Goal: Communication & Community: Answer question/provide support

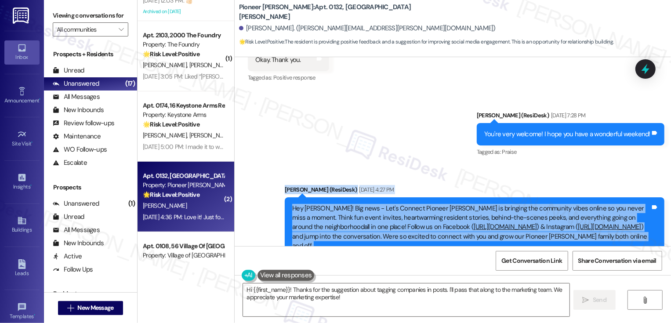
scroll to position [17377, 0]
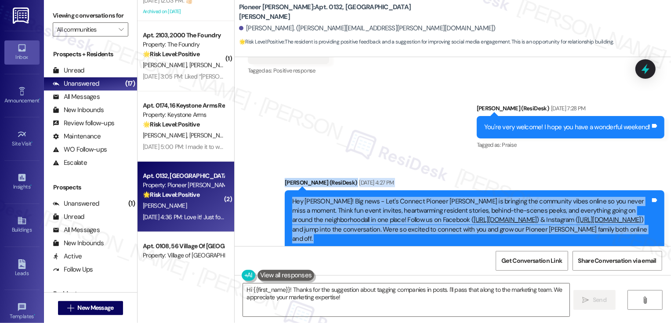
drag, startPoint x: 281, startPoint y: 74, endPoint x: 463, endPoint y: 232, distance: 241.0
click at [463, 232] on div "Survey, sent via SMS Residesk Automated Survey Jul 23, 2022 at 1:37 PM Hi Rose!…" at bounding box center [453, 151] width 437 height 189
copy div "Sarah (ResiDesk) Aug 12, 2025 at 4:27 PM Hey Rose! Big news - Let's Connect Pio…"
click at [322, 299] on textarea "Hi {{first_name}}! Thanks for the suggestion about tagging companies in posts. …" at bounding box center [406, 300] width 327 height 33
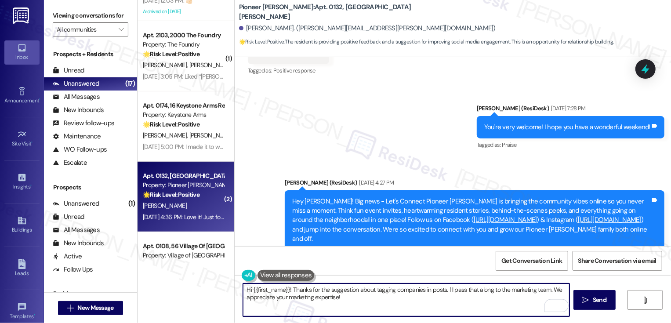
drag, startPoint x: 343, startPoint y: 300, endPoint x: 232, endPoint y: 281, distance: 112.5
click at [235, 281] on div "Hi {{first_name}}! Thanks for the suggestion about tagging companies in posts. …" at bounding box center [453, 308] width 437 height 66
paste textarea "Hi Rose, I love that idea—thank you for sharing it! Tagging local spots like Mi…"
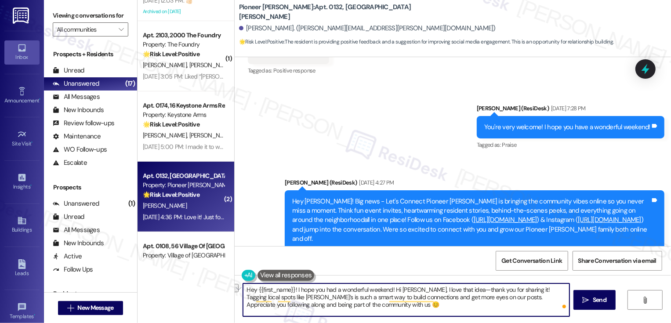
drag, startPoint x: 388, startPoint y: 289, endPoint x: 452, endPoint y: 289, distance: 64.2
click at [453, 289] on textarea "Hey {{first_name}}! I hope you had a wonderful weekend! Hi Rose, I love that id…" at bounding box center [406, 300] width 327 height 33
click at [470, 290] on textarea "Hey {{first_name}}! I hope you had a wonderful weekend! Thank you so much for s…" at bounding box center [406, 300] width 327 height 33
click at [293, 289] on textarea "Hey {{first_name}}! I hope you had a wonderful weekend! Thank you so much for y…" at bounding box center [406, 300] width 327 height 33
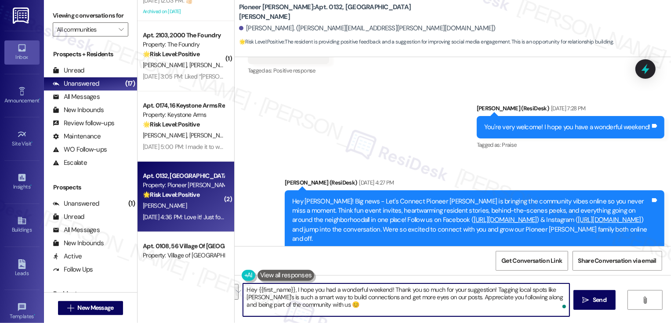
drag, startPoint x: 511, startPoint y: 290, endPoint x: 430, endPoint y: 298, distance: 81.7
click at [430, 298] on textarea "Hey {{first_name}}, I hope you had a wonderful weekend! Thank you so much for y…" at bounding box center [406, 300] width 327 height 33
drag, startPoint x: 501, startPoint y: 301, endPoint x: 491, endPoint y: 299, distance: 9.8
click at [491, 299] on textarea "Hey {{first_name}}, I hope you had a wonderful weekend! Thank you so much for y…" at bounding box center [406, 300] width 327 height 33
click at [304, 298] on textarea "Hey {{first_name}}, I hope you had a wonderful weekend! Thank you so much for y…" at bounding box center [406, 300] width 327 height 33
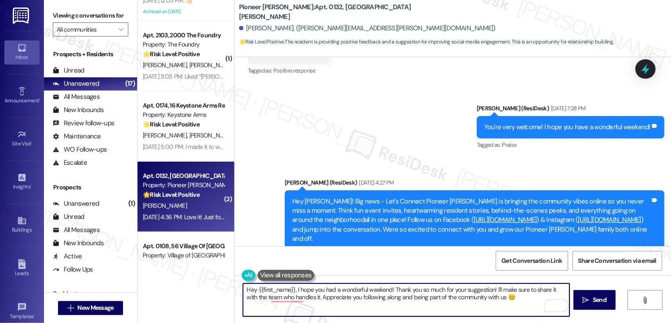
paste textarea "😊"
click at [510, 301] on textarea "Hey {{first_name}}, I hope you had a wonderful weekend! Thank you so much for y…" at bounding box center [406, 300] width 327 height 33
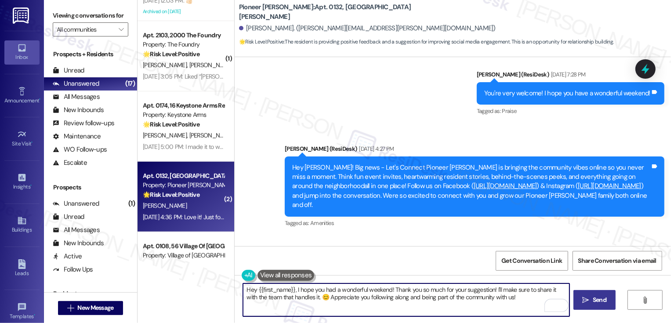
type textarea "Hey {{first_name}}, I hope you had a wonderful weekend! Thank you so much for y…"
click at [603, 306] on button " Send" at bounding box center [595, 300] width 43 height 20
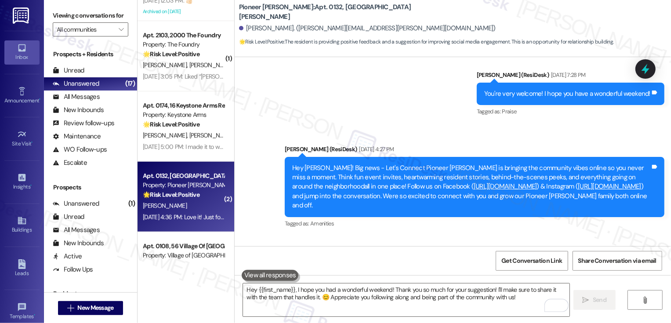
scroll to position [17481, 0]
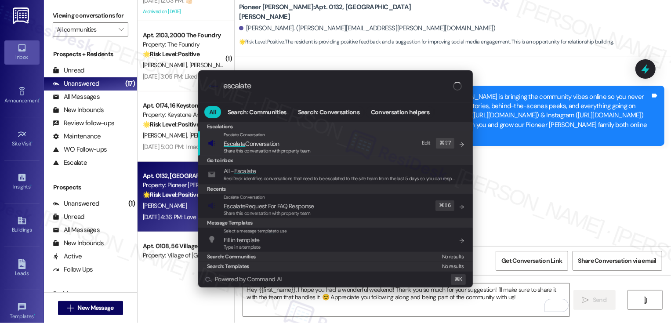
type input "escalate"
click at [283, 139] on span "Escalate Conversation" at bounding box center [267, 144] width 87 height 10
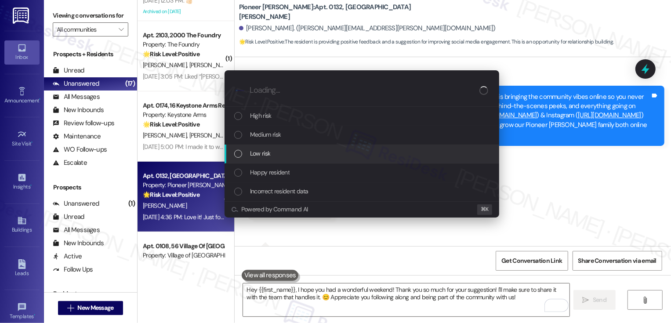
click at [267, 148] on div "Low risk" at bounding box center [362, 154] width 275 height 19
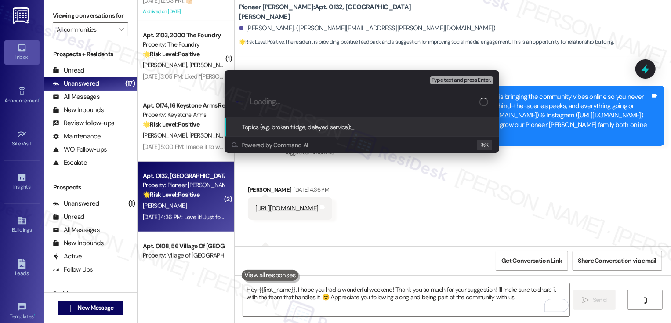
click at [555, 169] on div "Escalate Conversation Low risk Topics (e.g. broken fridge, delayed service) Any…" at bounding box center [335, 161] width 671 height 323
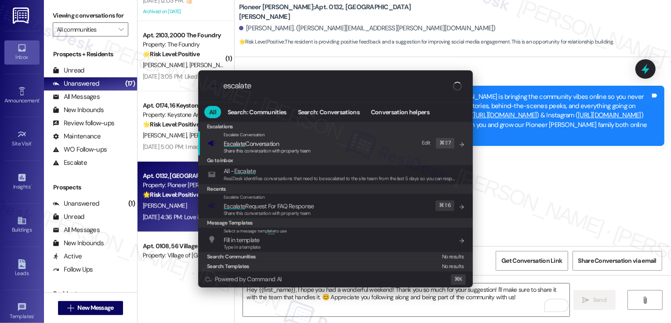
type input "escalate"
click at [277, 149] on span "Share this conversation with property team" at bounding box center [267, 151] width 87 height 6
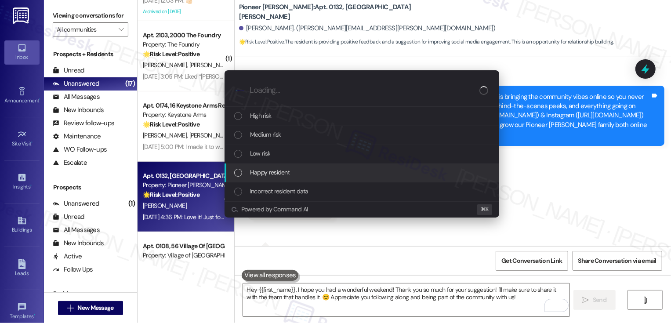
click at [274, 169] on span "Happy resident" at bounding box center [270, 173] width 40 height 10
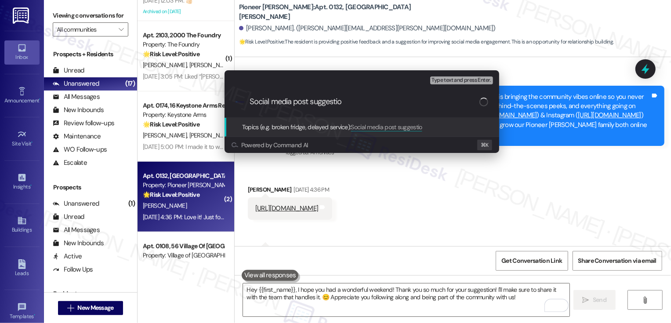
type input "Social media post suggestion"
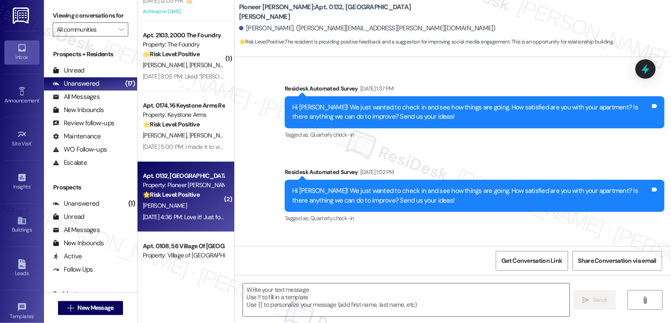
scroll to position [17494, 0]
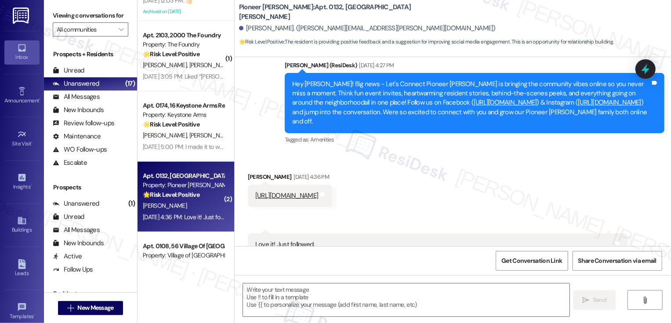
click at [194, 181] on div "( 1 ) Apt. 0794, 07 Fox Ridge Property: Fox Ridge 🌟 Risk Level: Positive The re…" at bounding box center [186, 130] width 97 height 261
type textarea "Fetching suggested responses. Please feel free to read through the conversation…"
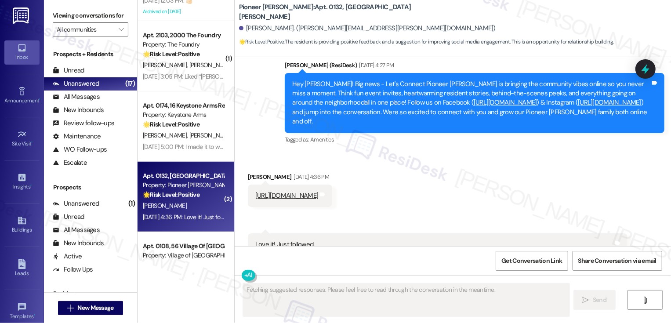
scroll to position [17410, 0]
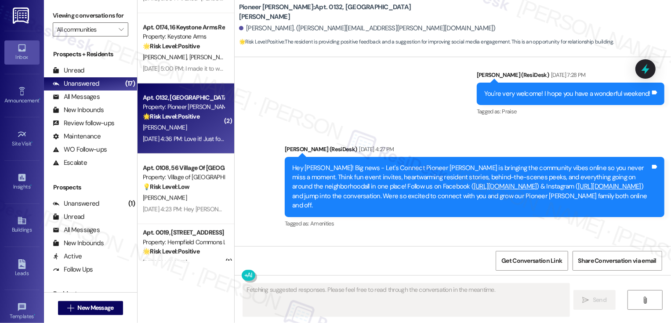
click at [194, 181] on div "Property: Village of [GEOGRAPHIC_DATA]" at bounding box center [183, 177] width 81 height 9
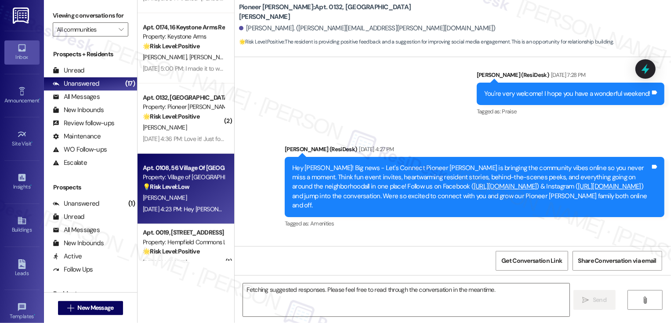
click at [194, 181] on div "Property: Village of [GEOGRAPHIC_DATA]" at bounding box center [183, 177] width 81 height 9
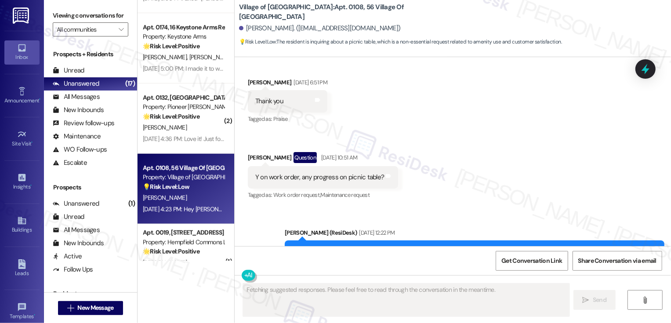
scroll to position [14699, 0]
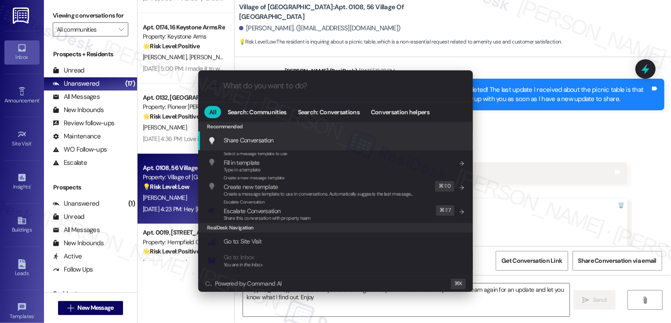
type textarea "Hi {{first_name}}! I understand you're checking on the picnic table. I'll follo…"
type input "a"
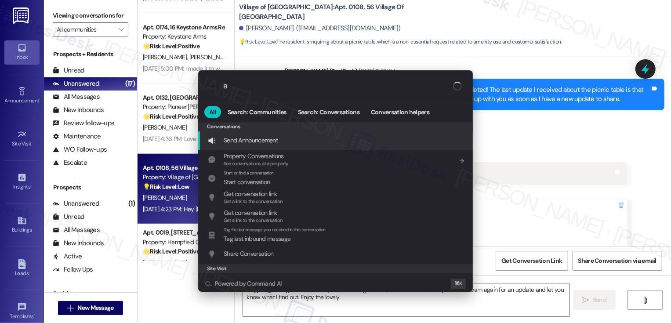
type textarea "Hi {{first_name}}! I understand you're checking on the picnic table. I'll follo…"
type input "ar"
type textarea "Hi {{first_name}}! I understand you're checking on the picnic table. I'll follo…"
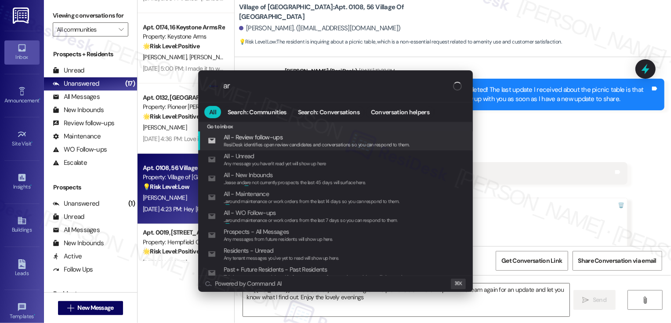
type input "arc"
type textarea "Hi {{first_name}}! I understand you're checking on the picnic table. I'll follo…"
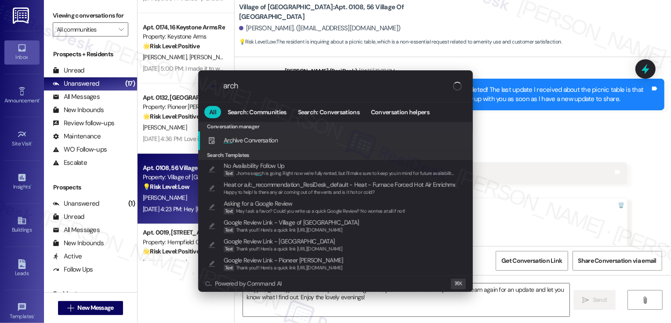
type input "archi"
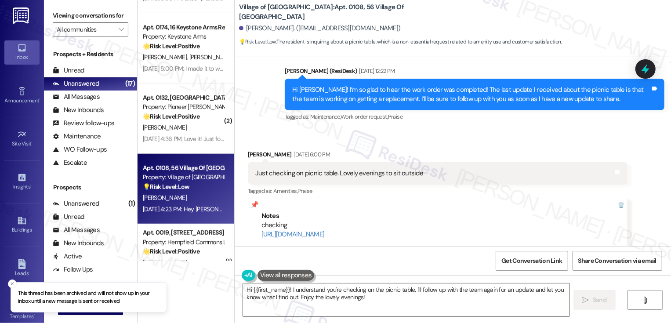
scroll to position [558, 0]
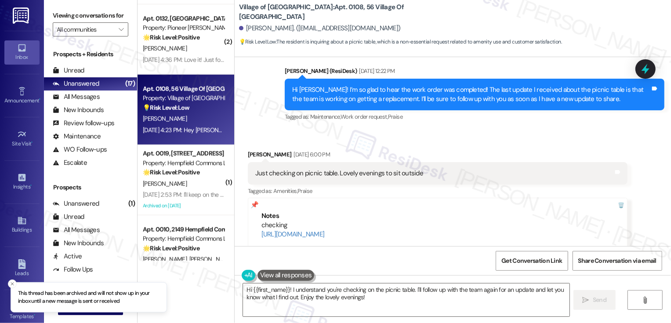
click at [203, 196] on div "Aug 12, 2025 at 2:53 PM: I'll keep on the back burner. Thanks for the invite. A…" at bounding box center [224, 195] width 163 height 8
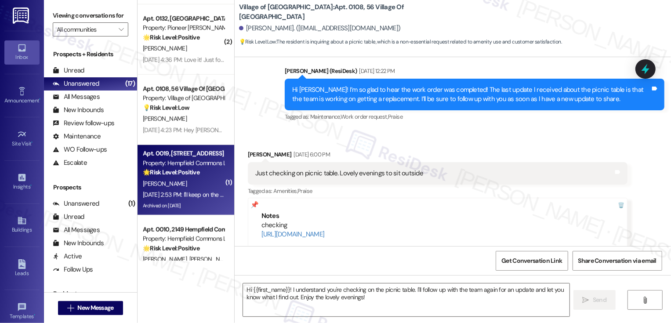
click at [203, 196] on div "Aug 12, 2025 at 2:53 PM: I'll keep on the back burner. Thanks for the invite. A…" at bounding box center [224, 195] width 163 height 8
type textarea "Fetching suggested responses. Please feel free to read through the conversation…"
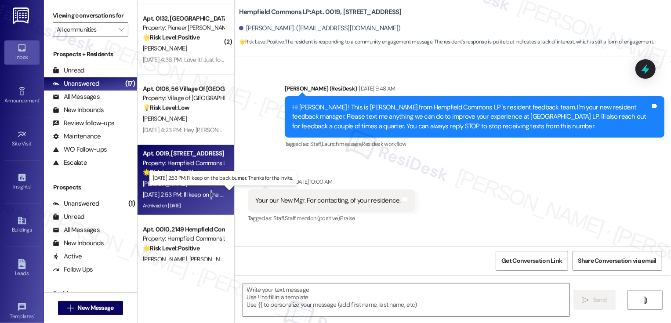
type textarea "Fetching suggested responses. Please feel free to read through the conversation…"
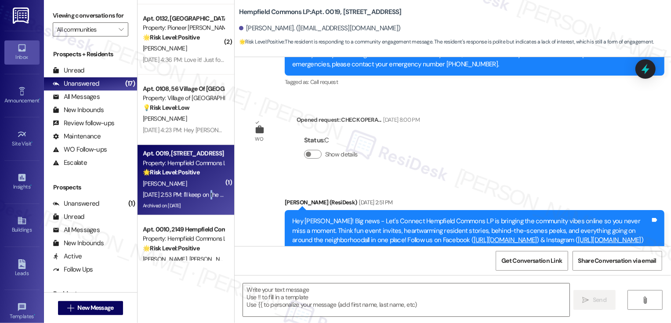
scroll to position [13248, 0]
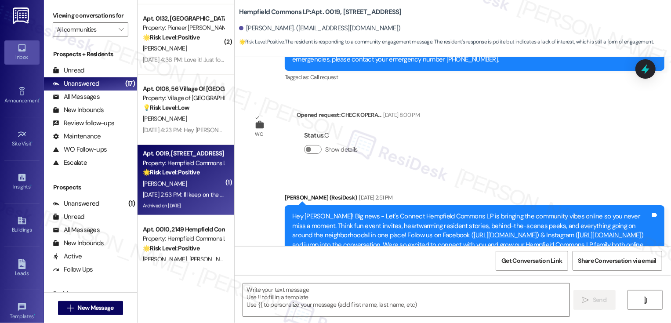
drag, startPoint x: 248, startPoint y: 213, endPoint x: 355, endPoint y: 222, distance: 106.8
click at [355, 317] on div "I'll keep on the back burner. Thanks for the invite. Tags and notes" at bounding box center [326, 328] width 156 height 22
copy div "I'll keep on the back burner. Thanks for the invite."
click at [328, 303] on textarea at bounding box center [406, 300] width 327 height 33
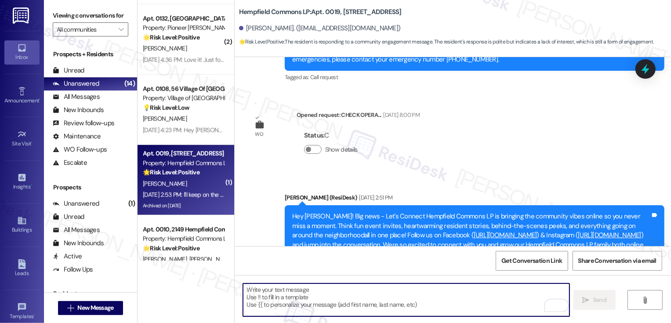
click at [441, 285] on div "Received via SMS Terry Shober Aug 12, 2025 at 2:53 PM I'll keep on the back bur…" at bounding box center [453, 322] width 437 height 74
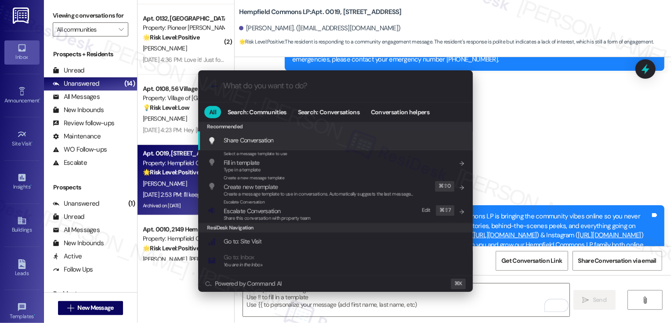
type input "a"
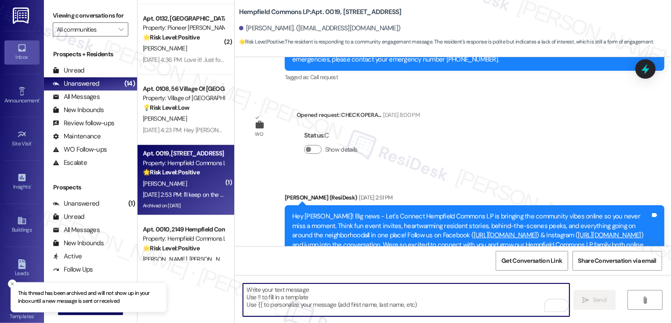
scroll to position [600, 0]
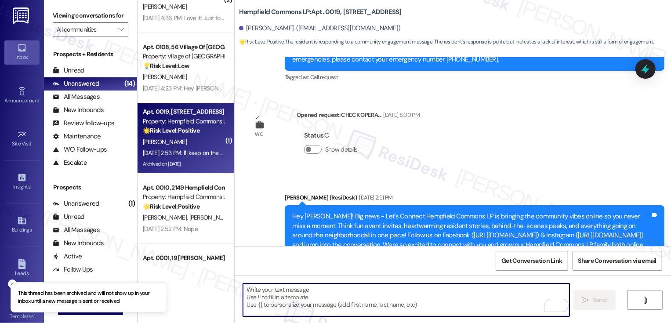
click at [189, 204] on strong "🌟 Risk Level: Positive" at bounding box center [171, 207] width 57 height 8
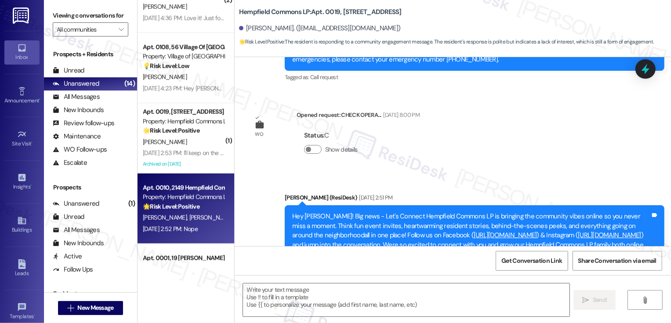
click at [189, 204] on strong "🌟 Risk Level: Positive" at bounding box center [171, 207] width 57 height 8
type textarea "Fetching suggested responses. Please feel free to read through the conversation…"
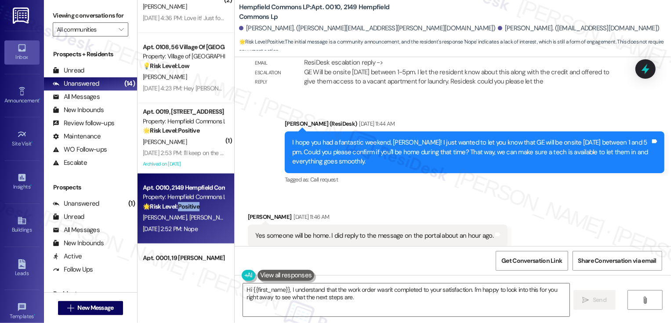
scroll to position [4226, 0]
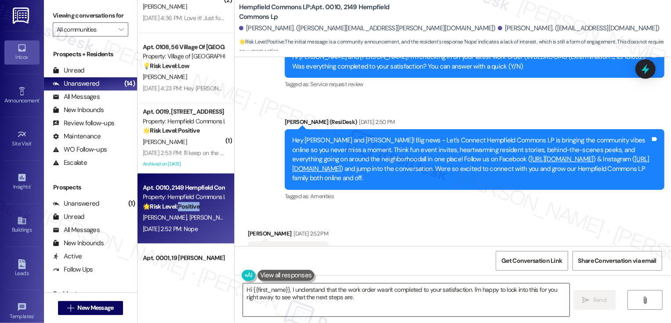
click at [317, 288] on textarea "Hi {{first_name}}, I understand that the work order wasn't completed to your sa…" at bounding box center [406, 300] width 327 height 33
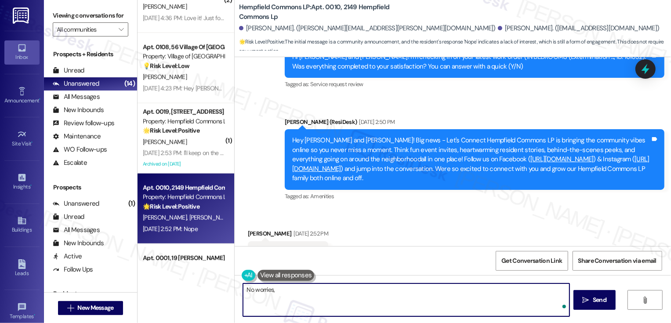
click at [248, 229] on div "Michael Bouder Aug 12, 2025 at 2:52 PM" at bounding box center [288, 235] width 80 height 12
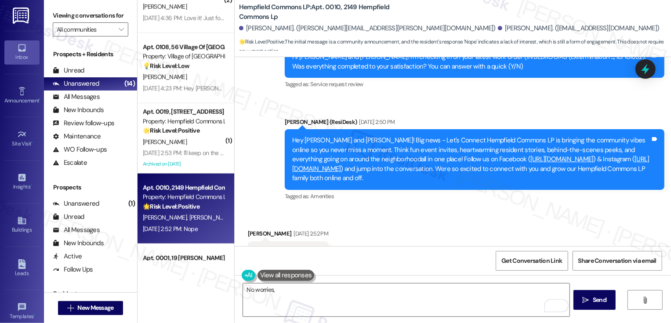
click at [248, 229] on div "Michael Bouder Aug 12, 2025 at 2:52 PM" at bounding box center [288, 235] width 80 height 12
copy div "Michael"
click at [288, 299] on textarea "No worries," at bounding box center [406, 300] width 327 height 33
paste textarea "Michael"
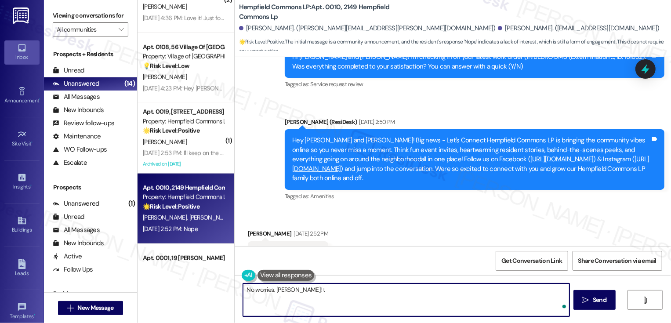
type textarea "No worries, Michael!"
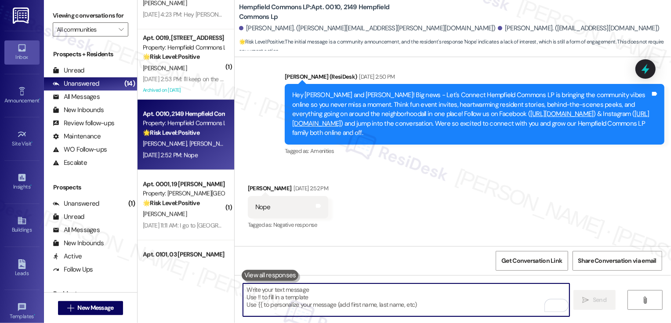
scroll to position [4287, 0]
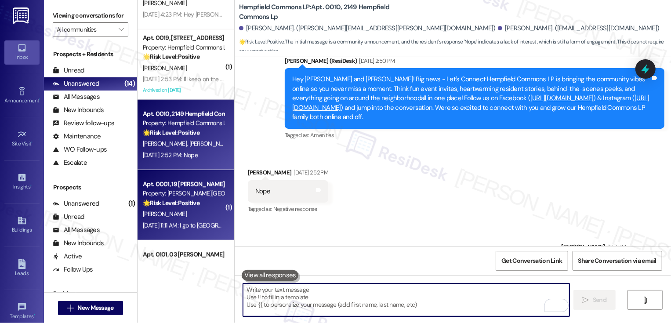
click at [217, 201] on div "Apt. 0001, 19 [PERSON_NAME] Commons Property: [PERSON_NAME] Commons 🌟 Risk Leve…" at bounding box center [186, 205] width 97 height 70
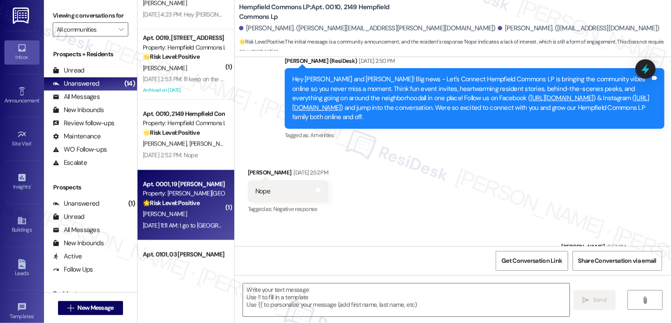
click at [217, 201] on div "Apt. 0001, 19 [PERSON_NAME] Commons Property: [PERSON_NAME] Commons 🌟 Risk Leve…" at bounding box center [186, 205] width 97 height 70
type textarea "Fetching suggested responses. Please feel free to read through the conversation…"
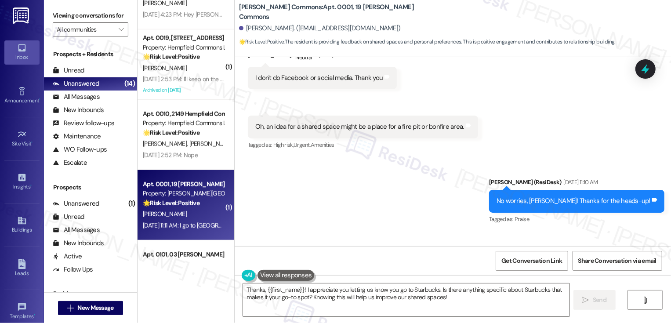
scroll to position [9083, 0]
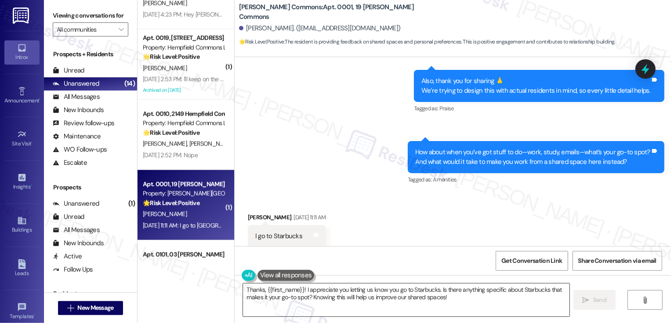
click at [287, 292] on textarea "Thanks, {{first_name}}! I appreciate you letting us know you go to Starbucks. I…" at bounding box center [406, 300] width 327 height 33
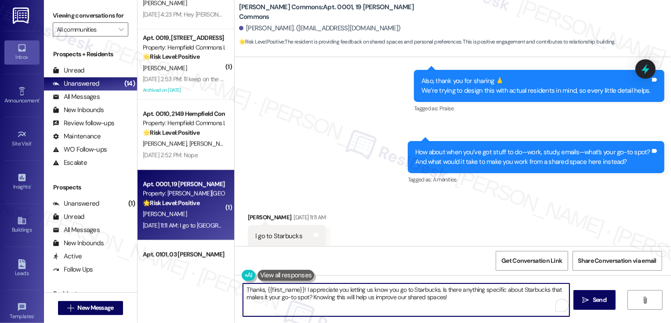
click at [304, 297] on textarea "Thanks, {{first_name}}! I appreciate you letting us know you go to Starbucks. I…" at bounding box center [406, 300] width 327 height 33
click at [430, 299] on textarea "Thanks, {{first_name}}! I appreciate you letting us know you go to Starbucks. I…" at bounding box center [406, 300] width 327 height 33
drag, startPoint x: 380, startPoint y: 288, endPoint x: 468, endPoint y: 306, distance: 89.8
click at [468, 307] on textarea "Thanks, {{first_name}}! I appreciate you letting us know you go to Starbucks. I…" at bounding box center [406, 300] width 327 height 33
paste textarea "Think back to a building or place you visited that had a small feature you love…"
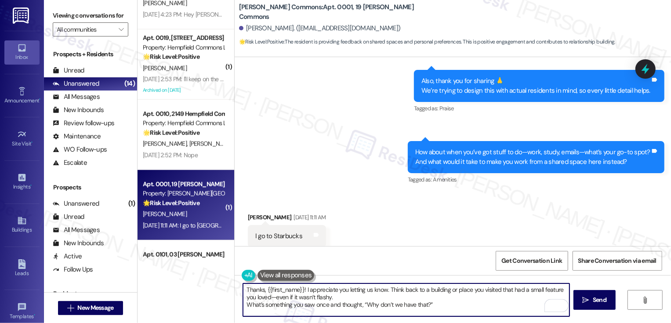
click at [243, 306] on textarea "Thanks, {{first_name}}! I appreciate you letting us know. Think back to a build…" at bounding box center [406, 300] width 327 height 33
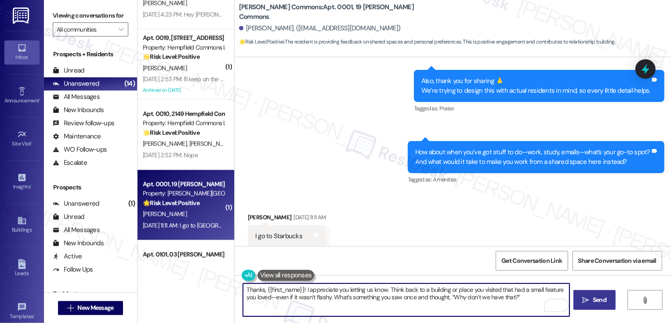
type textarea "Thanks, {{first_name}}! I appreciate you letting us know. Think back to a build…"
click at [602, 303] on span "Send" at bounding box center [600, 299] width 14 height 9
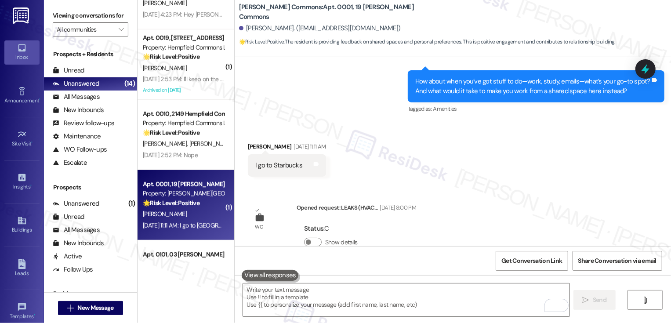
scroll to position [765, 0]
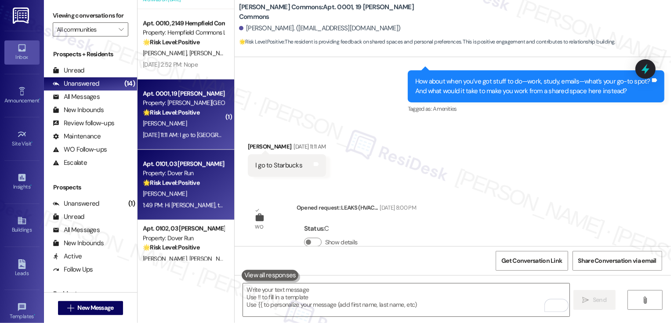
click at [182, 197] on div "[PERSON_NAME]" at bounding box center [183, 194] width 83 height 11
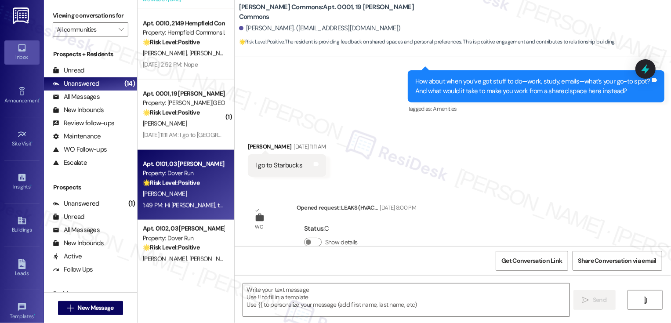
click at [182, 197] on div "[PERSON_NAME]" at bounding box center [183, 194] width 83 height 11
type textarea "Fetching suggested responses. Please feel free to read through the conversation…"
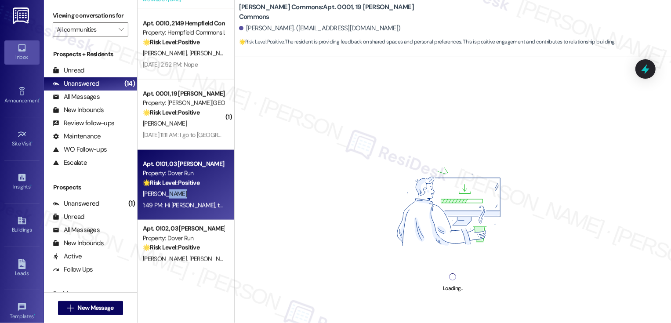
scroll to position [847, 0]
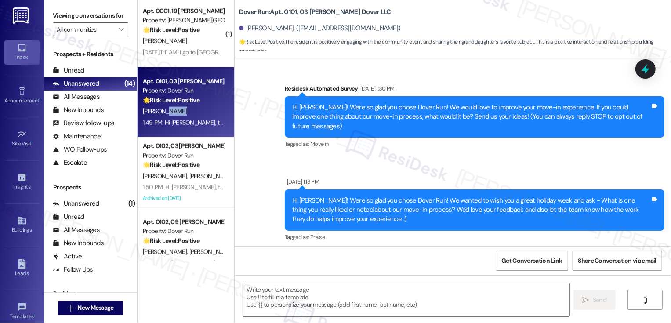
type textarea "Fetching suggested responses. Please feel free to read through the conversation…"
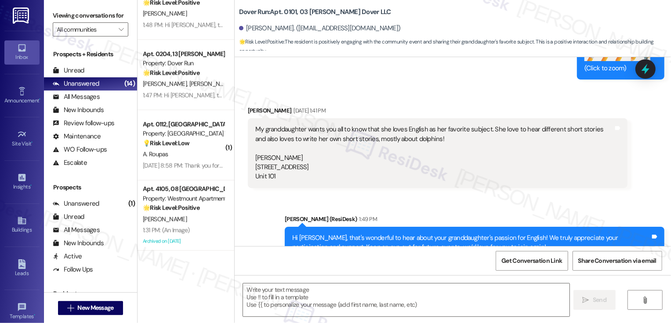
scroll to position [1253, 0]
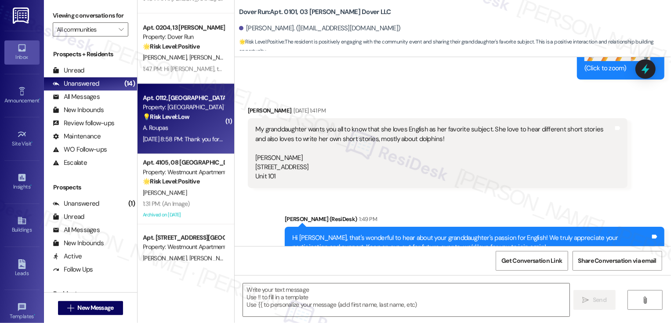
click at [196, 111] on div "Property: [GEOGRAPHIC_DATA] Townhomes" at bounding box center [183, 106] width 81 height 9
type textarea "Fetching suggested responses. Please feel free to read through the conversation…"
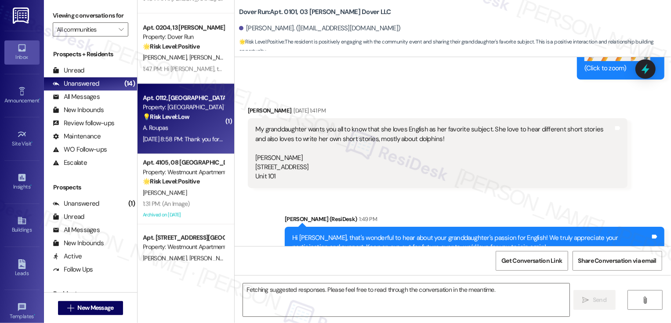
click at [196, 111] on div "Property: [GEOGRAPHIC_DATA] Townhomes" at bounding box center [183, 106] width 81 height 9
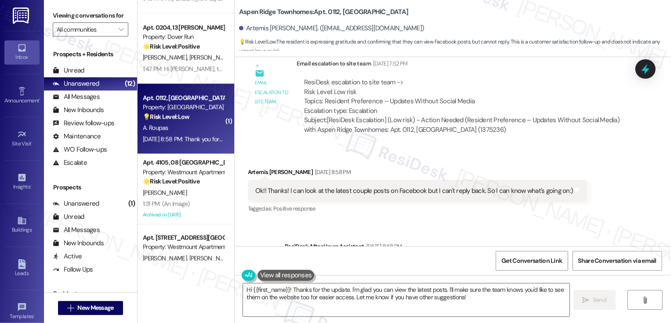
scroll to position [4480, 0]
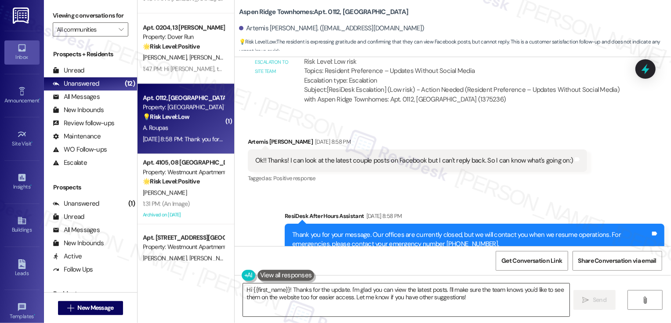
click at [321, 297] on textarea "Hi {{first_name}}! Thanks for the update. I'm glad you can view the latest post…" at bounding box center [406, 300] width 327 height 33
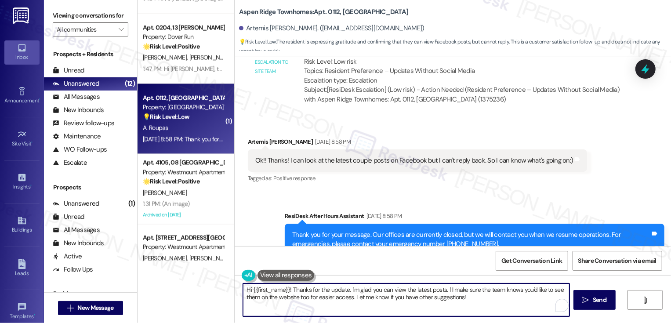
click at [329, 291] on textarea "Hi {{first_name}}! Thanks for the update. I'm glad you can view the latest post…" at bounding box center [406, 300] width 327 height 33
click at [470, 301] on textarea "Hi {{first_name}}! Thanks for the update. I'm glad you can view the latest post…" at bounding box center [406, 300] width 327 height 33
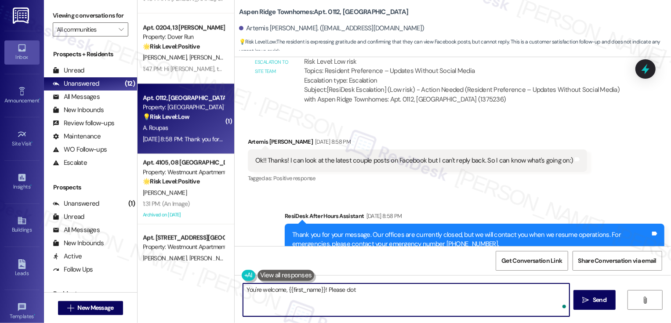
type textarea "You're welcome, {{first_name}}! Please dot"
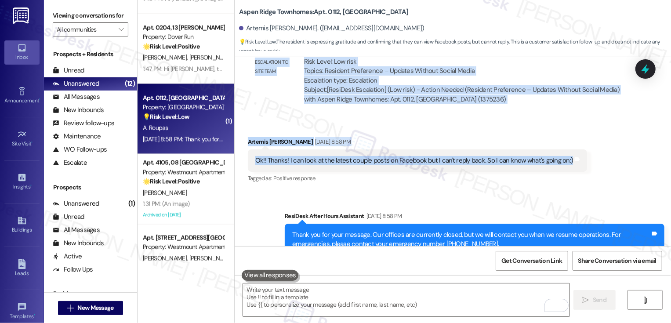
drag, startPoint x: 281, startPoint y: 133, endPoint x: 548, endPoint y: 138, distance: 267.8
click at [549, 138] on div "WO Lease started Mar 31, 2025 at 8:00 PM Show details Survey, sent via SMS Resi…" at bounding box center [453, 151] width 437 height 189
copy div "Sarah (ResiDesk) Aug 12, 2025 at 1:40 PM Hey Artemis Diane! Big news - Let's Co…"
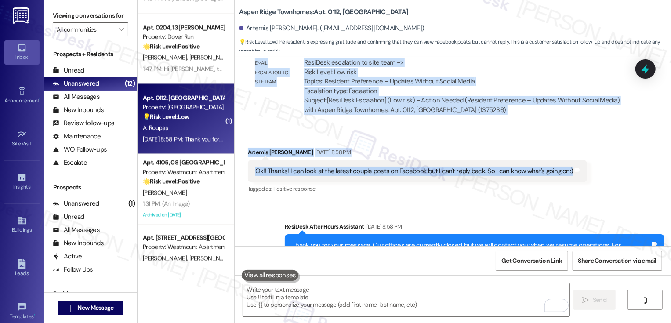
scroll to position [4477, 0]
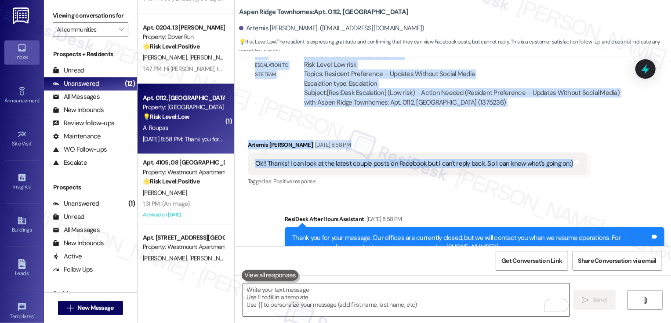
click at [342, 315] on textarea "To enrich screen reader interactions, please activate Accessibility in Grammarl…" at bounding box center [406, 300] width 327 height 33
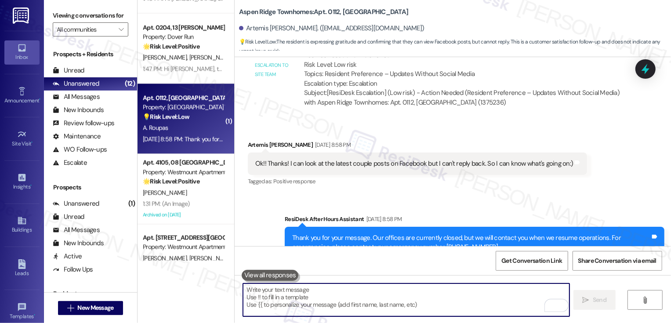
paste textarea "Hi [PERSON_NAME], that sounds like a great plan! Even just checking the posts i…"
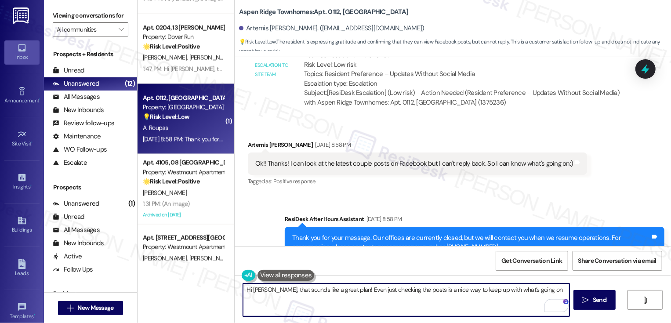
drag, startPoint x: 289, startPoint y: 290, endPoint x: 214, endPoint y: 291, distance: 75.6
click at [214, 291] on div "Apt. 0102, 09 [PERSON_NAME] Dover LLC Property: Dover Run 🌟 Risk Level: Positiv…" at bounding box center [405, 161] width 534 height 323
click at [334, 289] on textarea "Hi [PERSON_NAME], that sounds like a great plan! Even just checking the posts i…" at bounding box center [406, 300] width 327 height 33
drag, startPoint x: 357, startPoint y: 290, endPoint x: 185, endPoint y: 290, distance: 172.3
click at [185, 290] on div "Apt. 0102, 09 [PERSON_NAME] Dover LLC Property: Dover Run 🌟 Risk Level: Positiv…" at bounding box center [405, 161] width 534 height 323
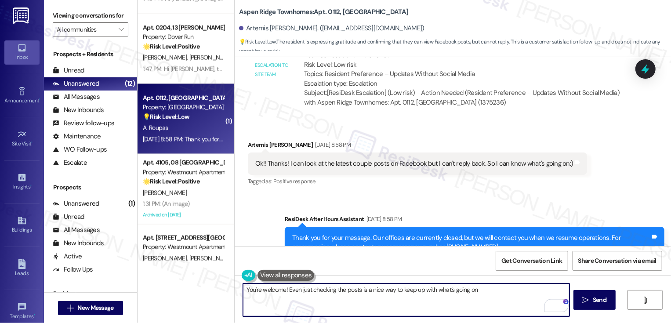
click at [482, 291] on textarea "You're welcome! Even just checking the posts is a nice way to keep up with what…" at bounding box center [406, 300] width 327 height 33
type textarea "You're welcome! Even just checking the posts is a nice way to keep up with what…"
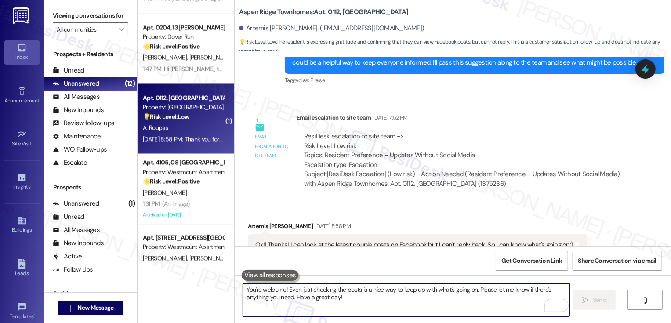
scroll to position [4551, 0]
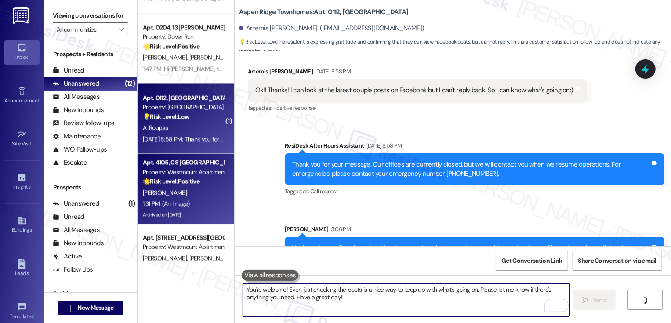
click at [168, 168] on div "Property: Westmount Apartments" at bounding box center [183, 172] width 81 height 9
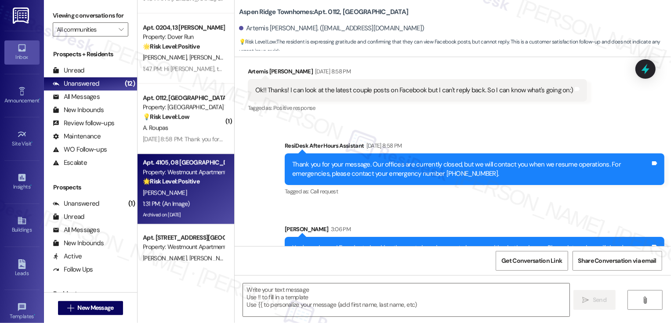
type textarea "Fetching suggested responses. Please feel free to read through the conversation…"
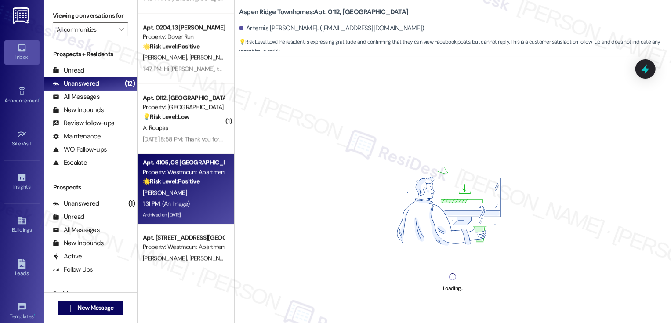
click at [168, 168] on div "Property: Westmount Apartments" at bounding box center [183, 172] width 81 height 9
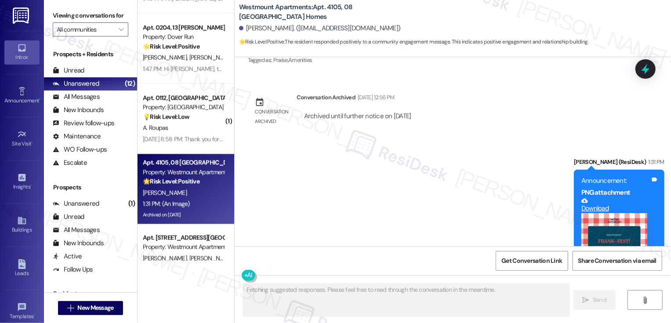
scroll to position [4613, 0]
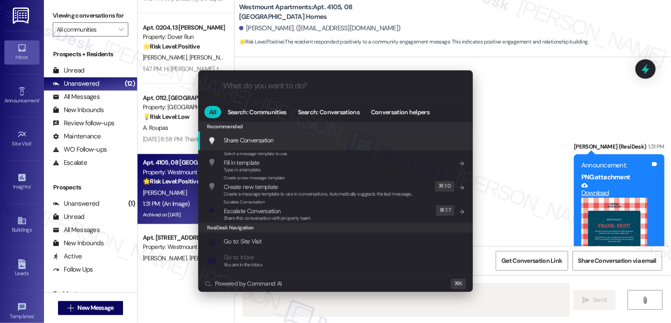
type textarea "Hi"
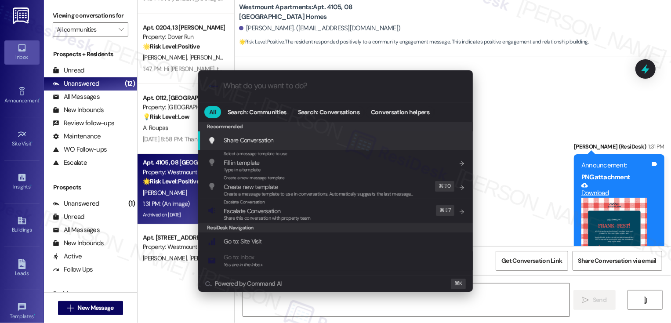
type input "a"
type textarea "Hi {{first_name}}"
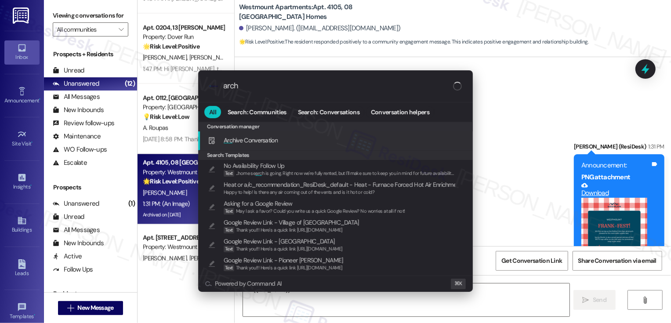
type input "archi"
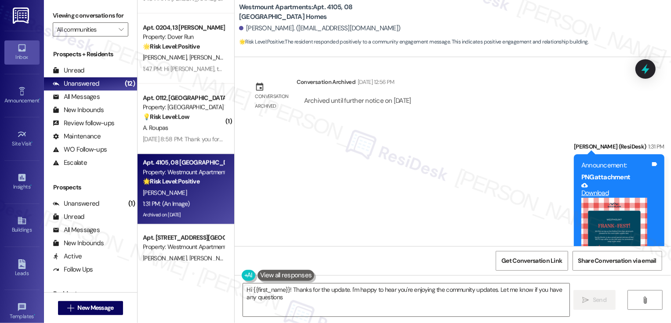
type textarea "Hi {{first_name}}! Thanks for the update. I'm happy to hear you're enjoying the…"
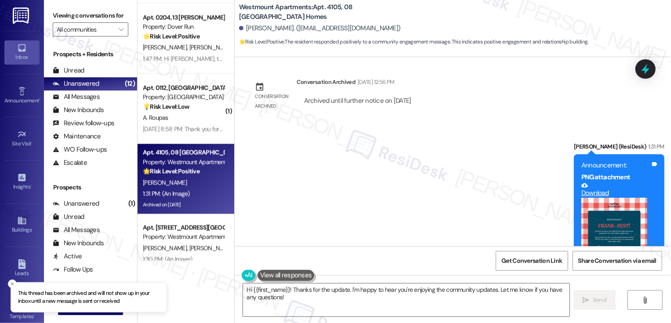
click at [617, 198] on button "Zoom image" at bounding box center [615, 239] width 66 height 83
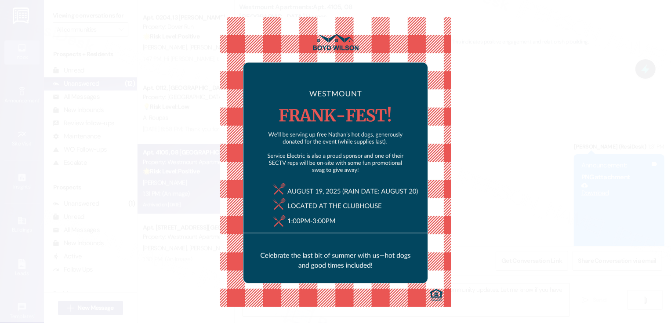
click at [585, 179] on button "Unzoom image" at bounding box center [335, 161] width 671 height 323
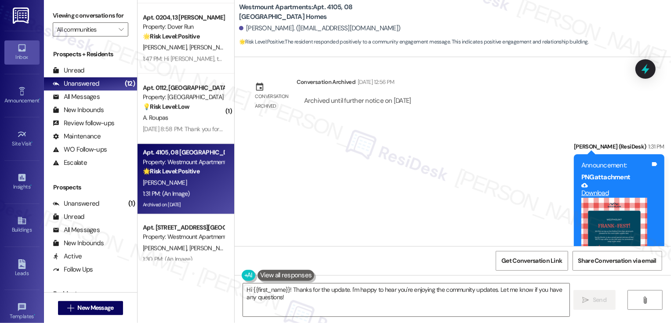
scroll to position [1364, 0]
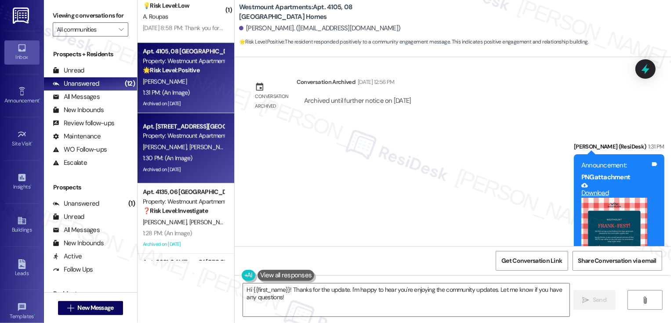
click at [197, 149] on div "[PERSON_NAME] [PERSON_NAME]" at bounding box center [183, 147] width 83 height 11
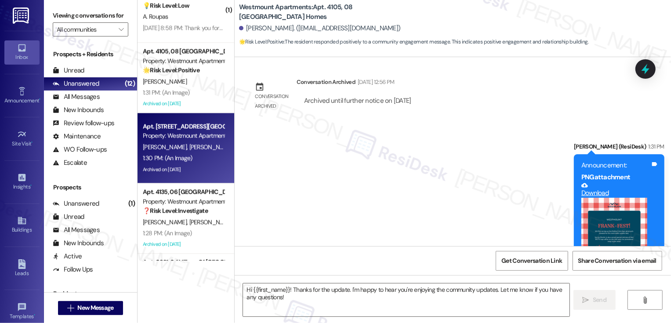
type textarea "Fetching suggested responses. Please feel free to read through the conversation…"
click at [197, 149] on div "[PERSON_NAME] [PERSON_NAME]" at bounding box center [183, 147] width 83 height 11
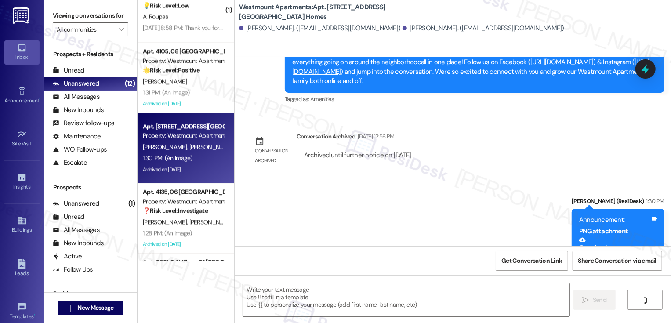
type textarea "Fetching suggested responses. Please feel free to read through the conversation…"
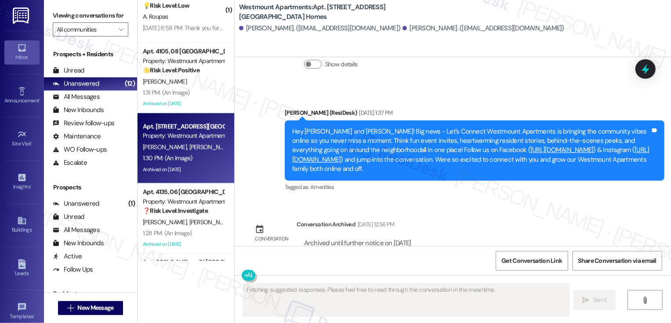
scroll to position [4259, 0]
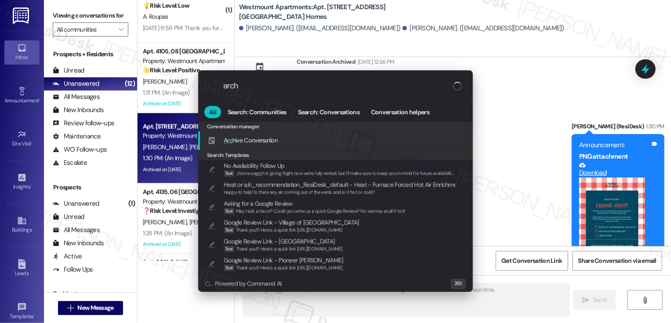
type input "archi"
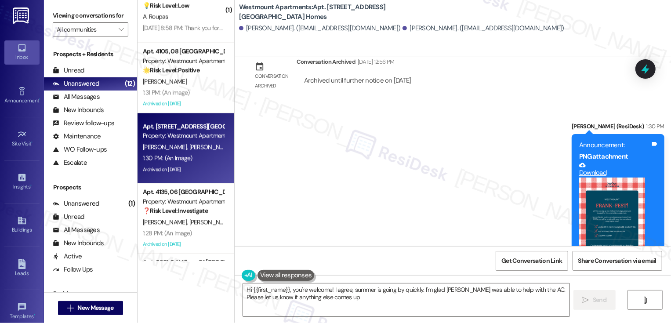
type textarea "Hi {{first_name}}, you're welcome! I agree, summer is going by quickly. I'm gla…"
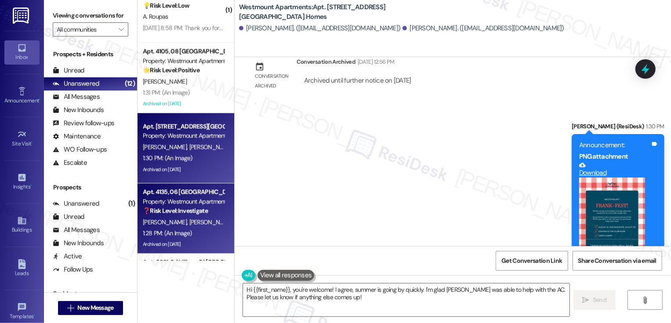
click at [209, 200] on div "Property: Westmount Apartments" at bounding box center [183, 201] width 81 height 9
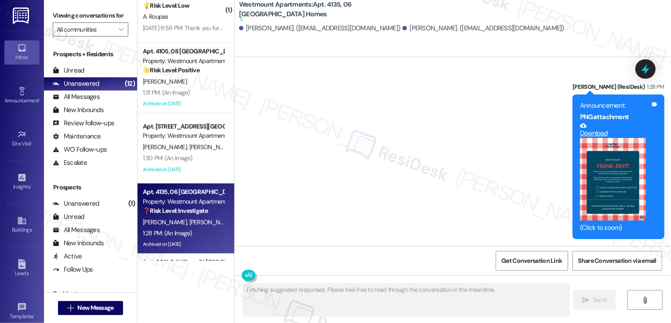
scroll to position [2186, 0]
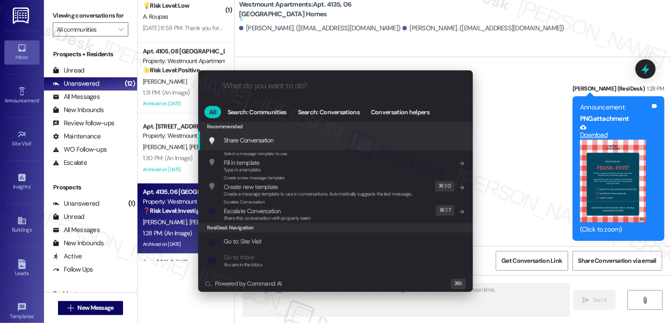
type textarea "Updating..."
type input "a"
type textarea "Hey"
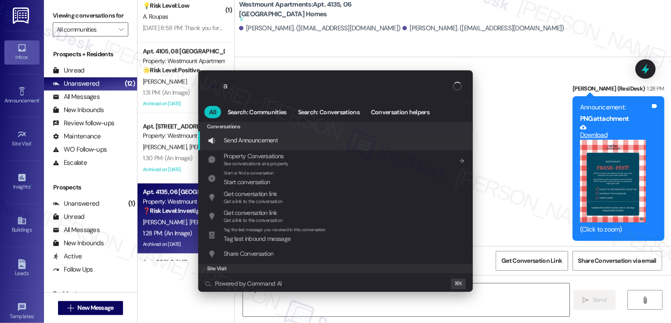
type input "ar"
type textarea "Hey {{first_name}},"
type input "arc"
type textarea "Hey {{first_name}}, I"
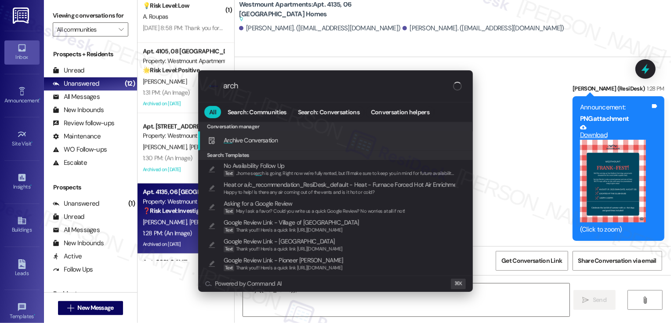
type input "archi"
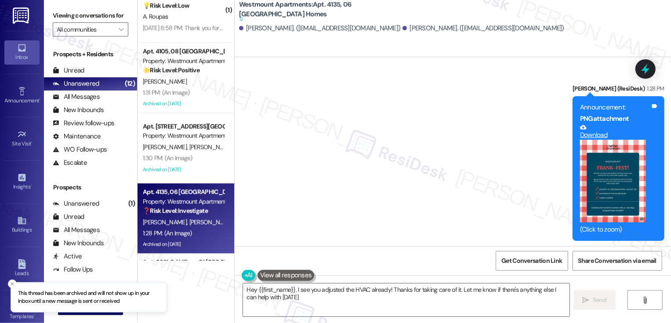
type textarea "Hey {{first_name}}, I see you adjusted the HVAC already! Thanks for taking care…"
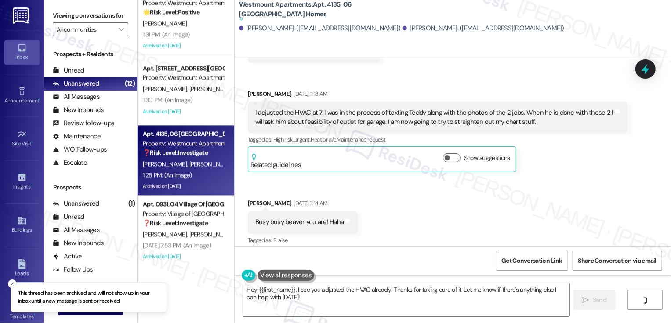
scroll to position [1526, 0]
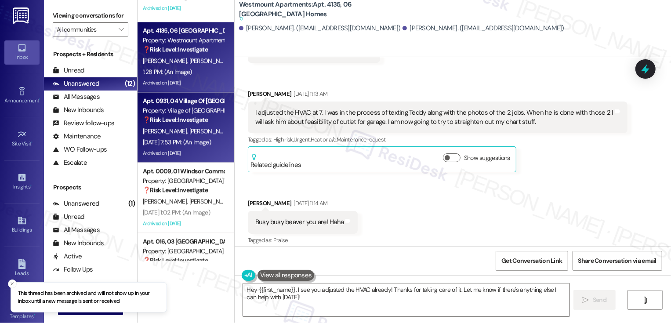
click at [192, 142] on div "[DATE] 7:53 PM: (An Image) [DATE] 7:53 PM: (An Image)" at bounding box center [177, 142] width 68 height 8
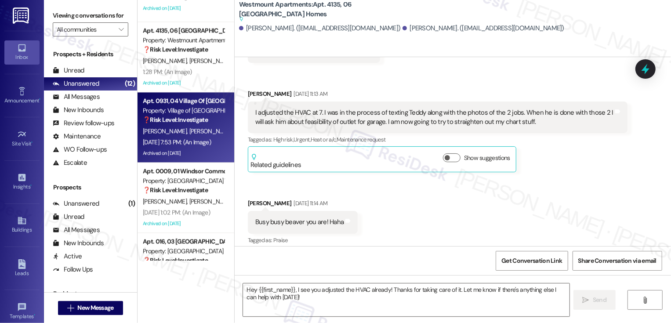
type textarea "Fetching suggested responses. Please feel free to read through the conversation…"
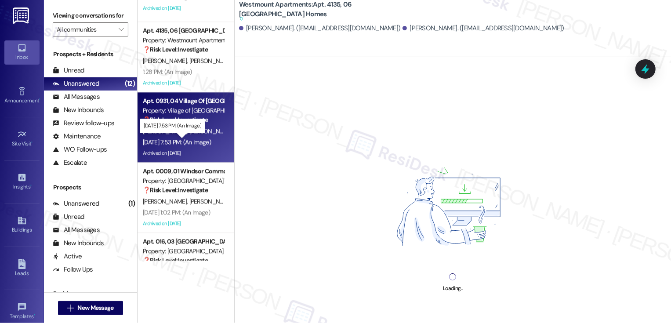
click at [192, 142] on div "[DATE] 7:53 PM: (An Image) [DATE] 7:53 PM: (An Image)" at bounding box center [177, 142] width 68 height 8
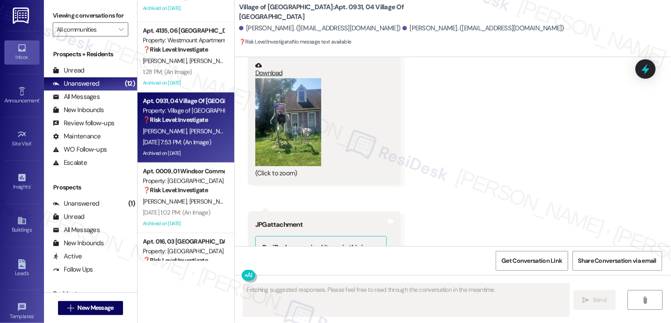
scroll to position [5318, 0]
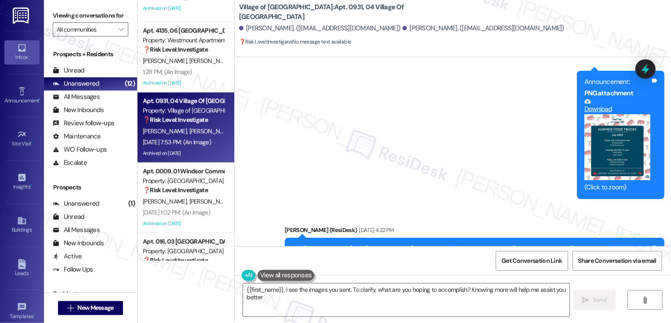
type textarea "{{first_name}}, I see the images you sent. To clarify, what are you hoping to a…"
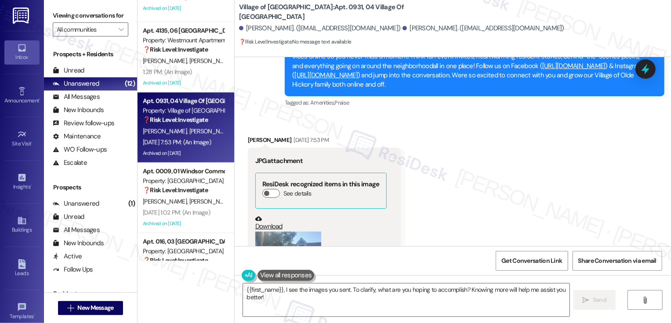
scroll to position [5589, 0]
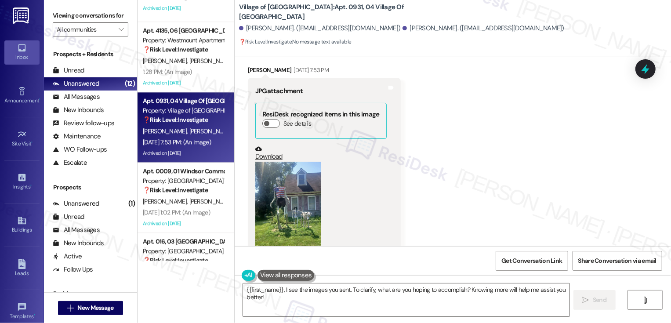
click at [281, 162] on button "Zoom image" at bounding box center [288, 206] width 66 height 88
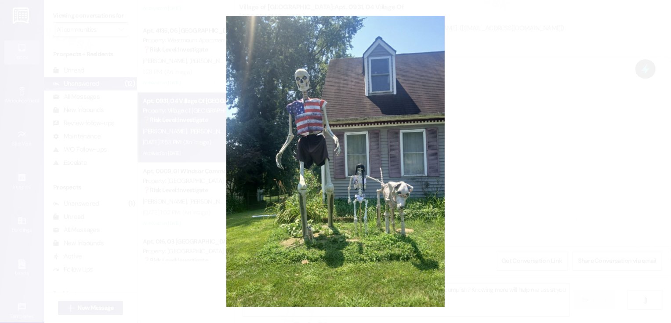
click at [481, 197] on button "Unzoom image" at bounding box center [335, 161] width 671 height 323
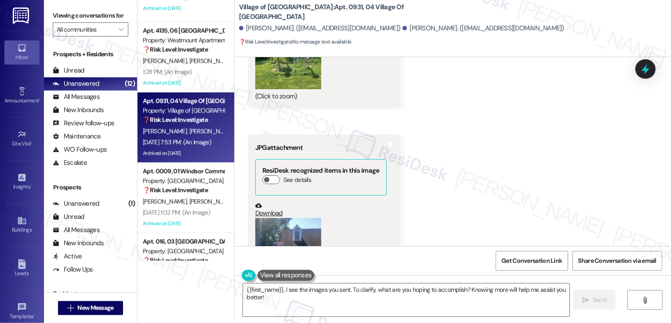
scroll to position [5768, 0]
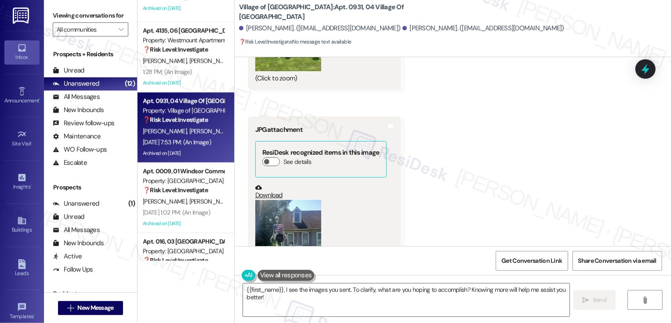
click at [255, 200] on button "Zoom image" at bounding box center [288, 244] width 66 height 88
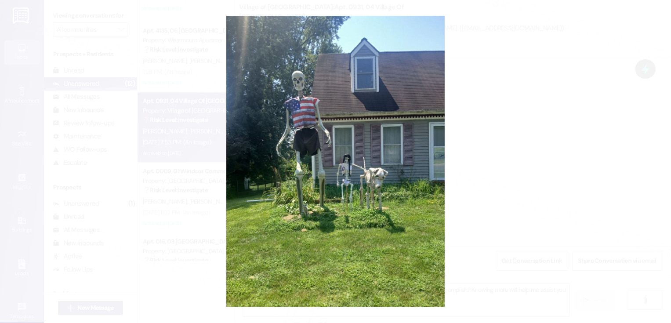
click at [519, 190] on button "Unzoom image" at bounding box center [335, 161] width 671 height 323
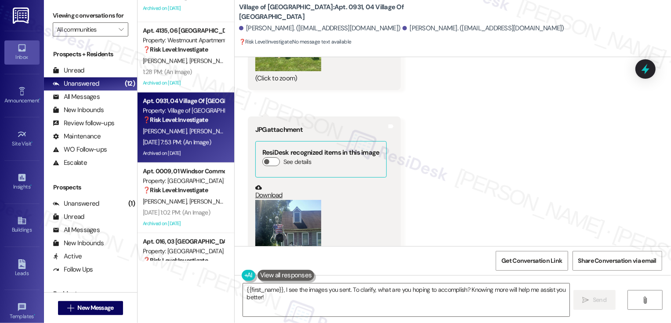
scroll to position [5803, 0]
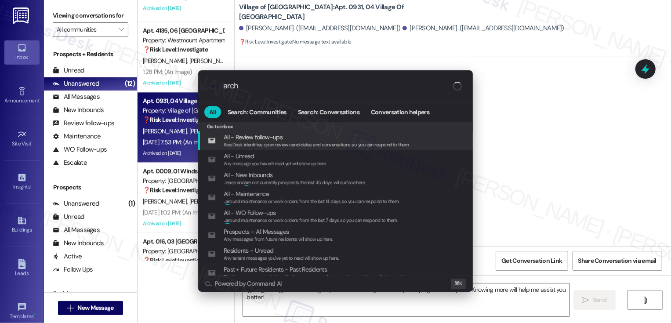
type input "archi"
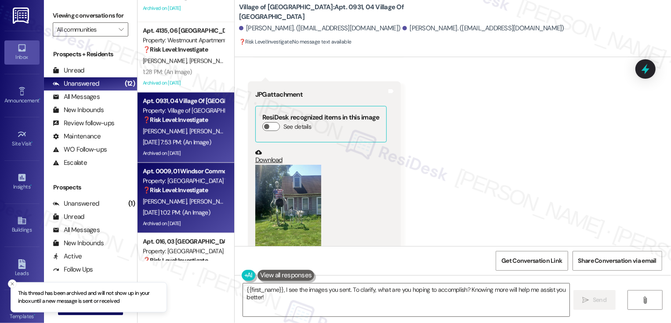
click at [194, 182] on div "Property: [GEOGRAPHIC_DATA] Townhomes" at bounding box center [183, 180] width 81 height 9
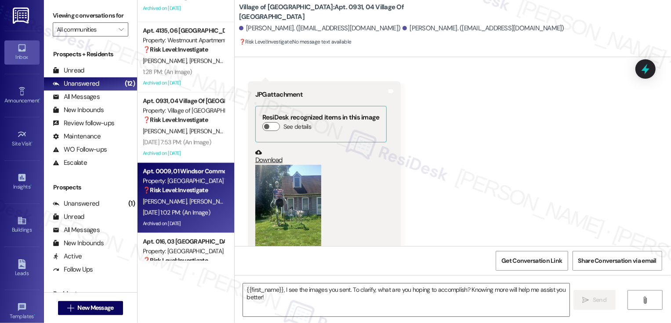
type textarea "Fetching suggested responses. Please feel free to read through the conversation…"
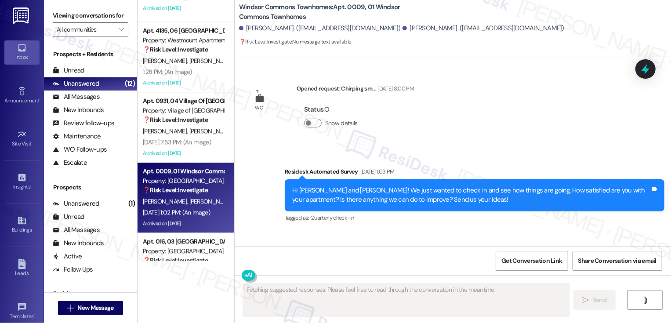
type textarea "Fetching suggested responses. Please feel free to read through the conversation…"
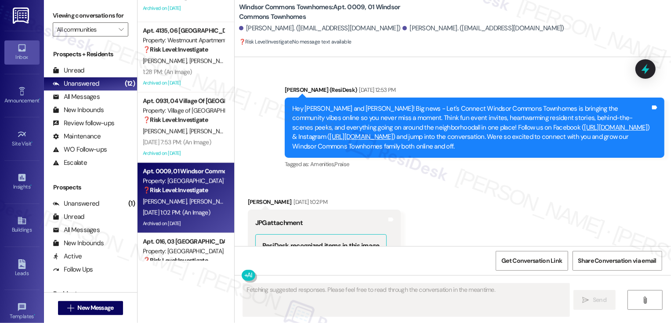
scroll to position [21644, 0]
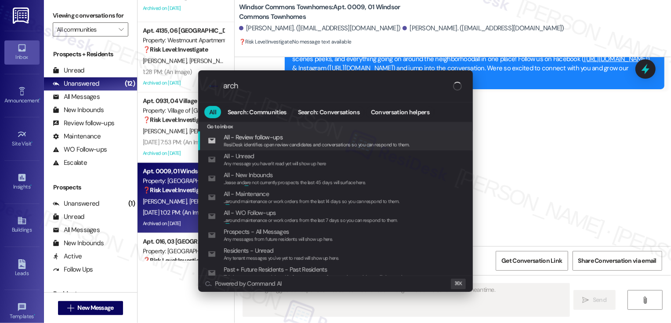
type input "archi"
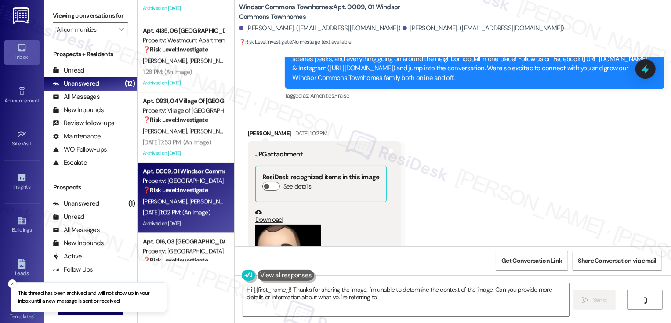
type textarea "Hi {{first_name}}! Thanks for sharing the image. I'm unable to determine the co…"
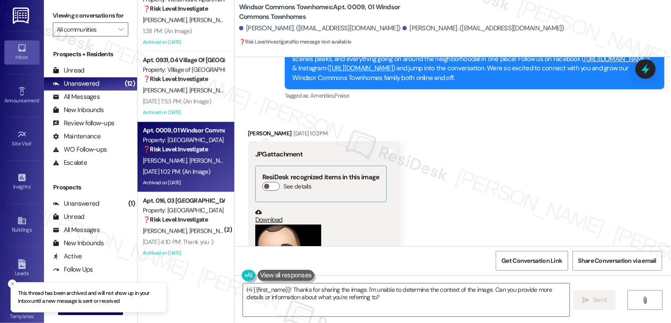
scroll to position [1568, 0]
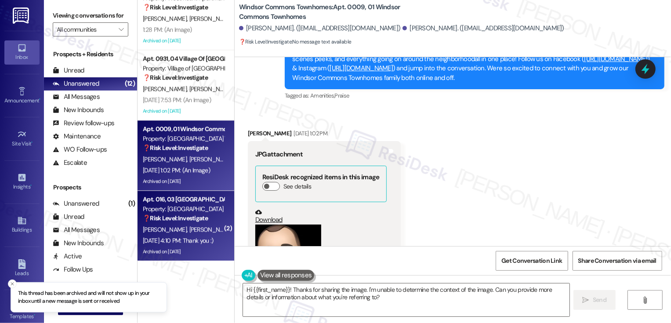
click at [202, 201] on div "Apt. 016, 03 [GEOGRAPHIC_DATA]" at bounding box center [183, 199] width 81 height 9
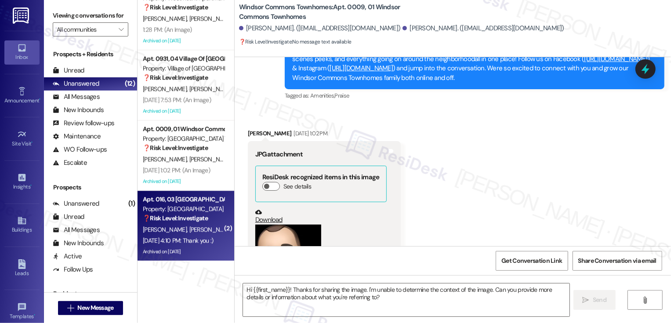
click at [202, 201] on div "Apt. 016, 03 [GEOGRAPHIC_DATA]" at bounding box center [183, 199] width 81 height 9
type textarea "Fetching suggested responses. Please feel free to read through the conversation…"
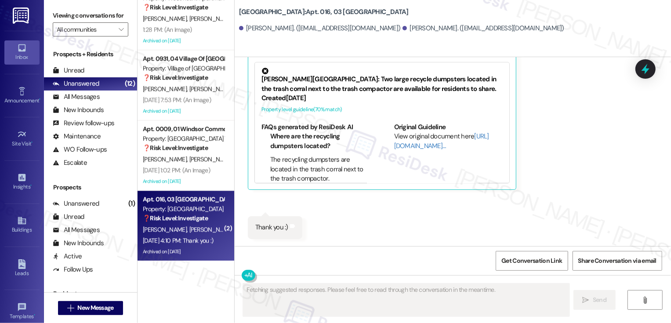
scroll to position [13807, 0]
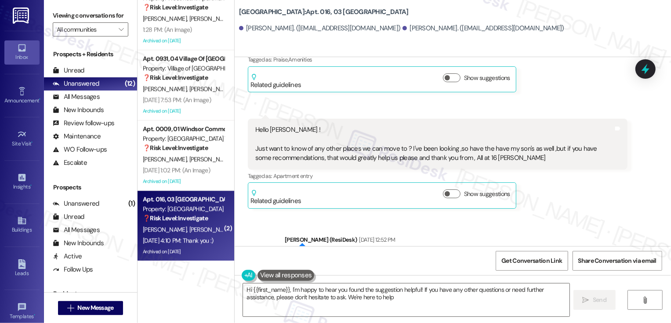
type textarea "Hi {{first_name}}, I'm happy to hear you found the suggestion helpful! If you h…"
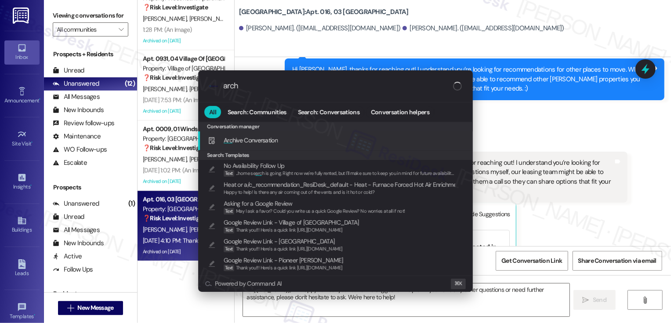
type input "archi"
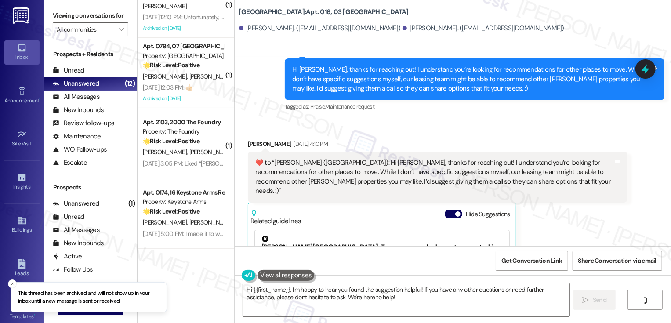
scroll to position [0, 0]
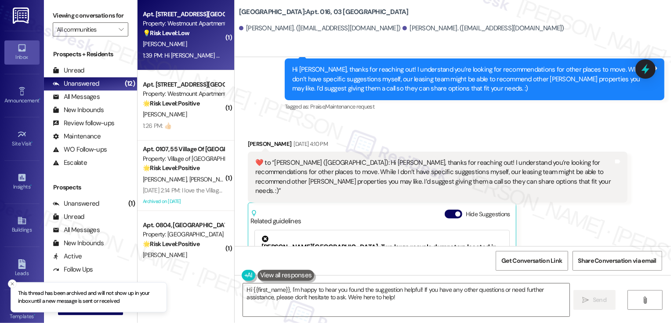
click at [190, 56] on div "1:39 PM: Hi [PERSON_NAME] when does the pool close for the season? 1:39 PM: Hi …" at bounding box center [233, 55] width 180 height 8
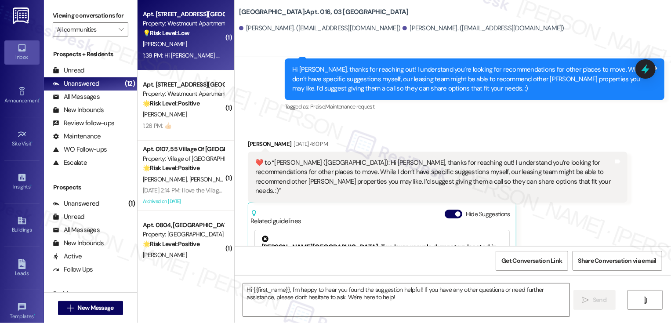
click at [190, 56] on div "1:39 PM: Hi [PERSON_NAME] when does the pool close for the season? 1:39 PM: Hi …" at bounding box center [233, 55] width 180 height 8
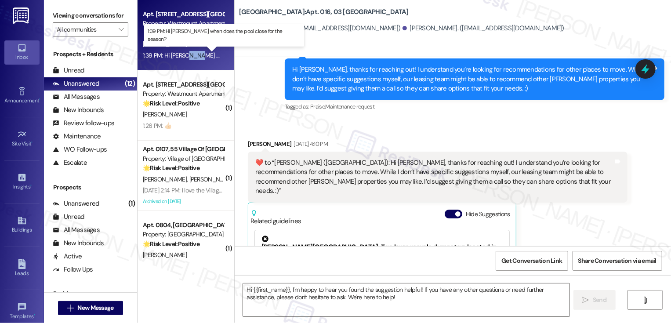
type textarea "Fetching suggested responses. Please feel free to read through the conversation…"
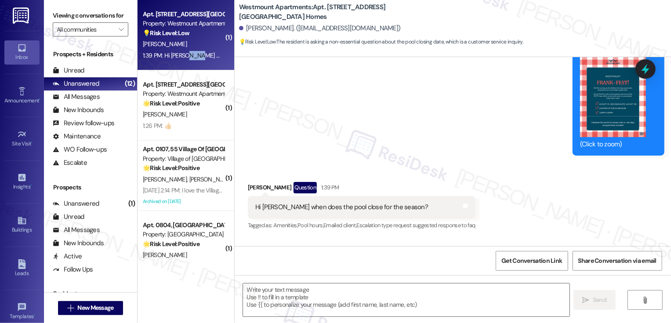
type textarea "Fetching suggested responses. Please feel free to read through the conversation…"
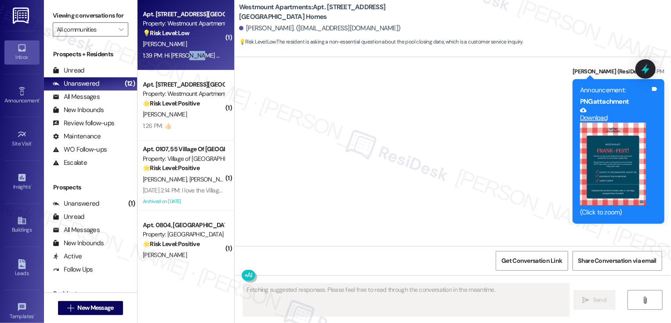
scroll to position [5144, 0]
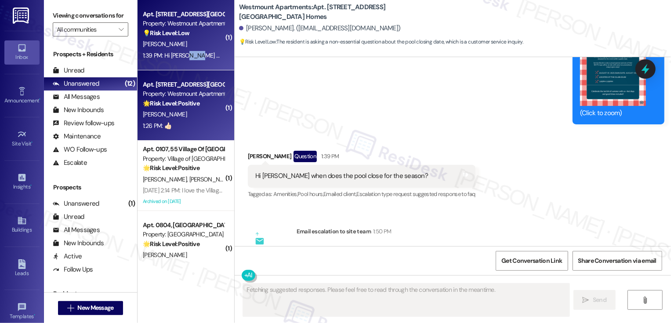
click at [207, 124] on div "1:26 PM: 👍🏻 1:26 PM: 👍🏻" at bounding box center [183, 125] width 83 height 11
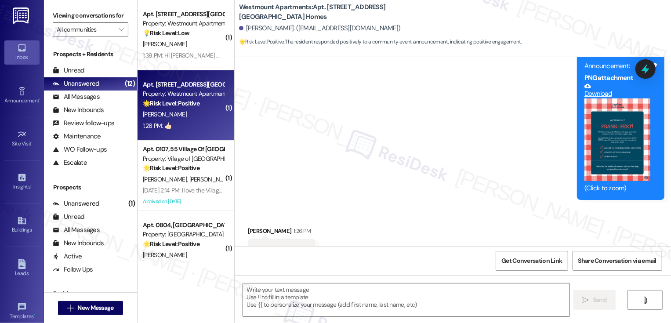
type textarea "Fetching suggested responses. Please feel free to read through the conversation…"
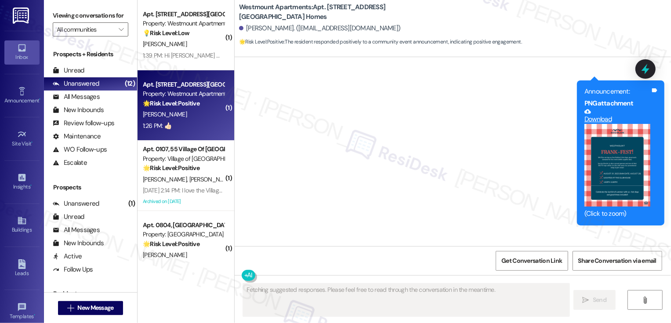
scroll to position [6168, 0]
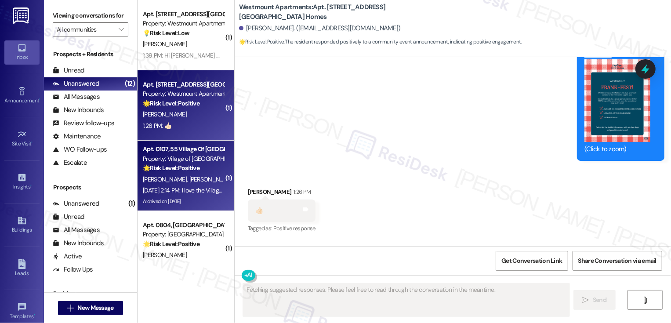
click at [197, 180] on div "[PERSON_NAME] [PERSON_NAME]" at bounding box center [183, 179] width 83 height 11
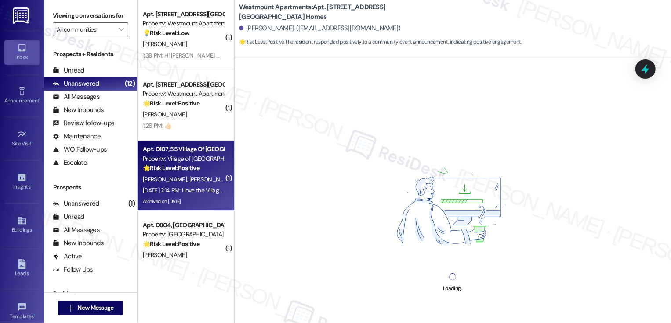
click at [197, 180] on div "[PERSON_NAME] [PERSON_NAME]" at bounding box center [183, 179] width 83 height 11
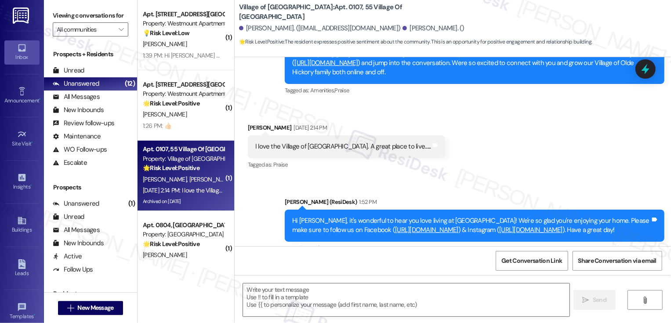
type textarea "Fetching suggested responses. Please feel free to read through the conversation…"
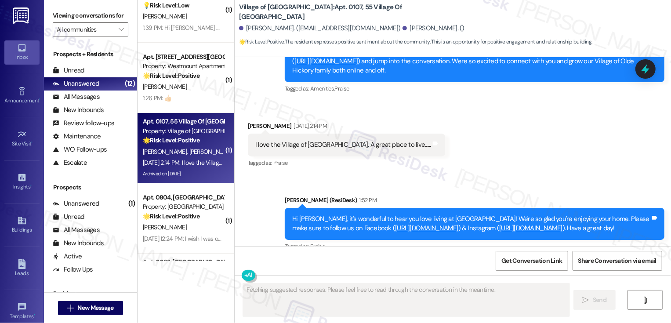
scroll to position [44, 0]
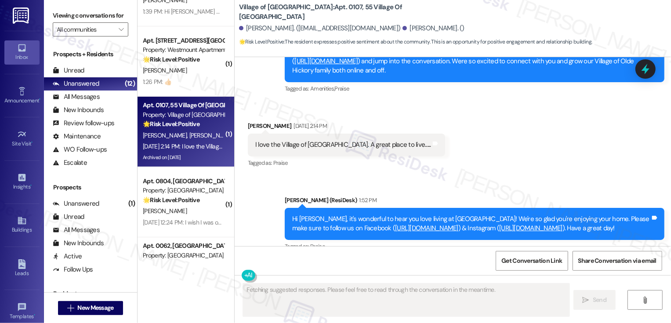
click at [202, 197] on div "🌟 Risk Level: Positive The resident is responding positively to a community eve…" at bounding box center [183, 200] width 81 height 9
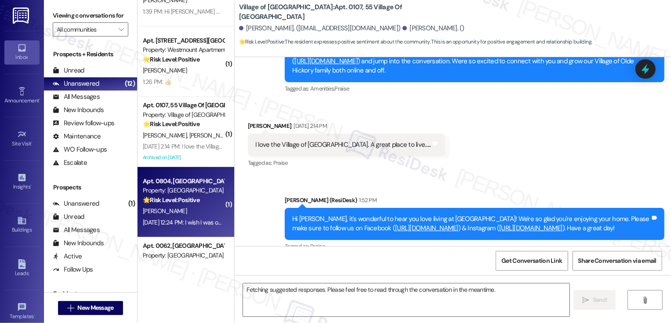
click at [202, 197] on div "🌟 Risk Level: Positive The resident is responding positively to a community eve…" at bounding box center [183, 200] width 81 height 9
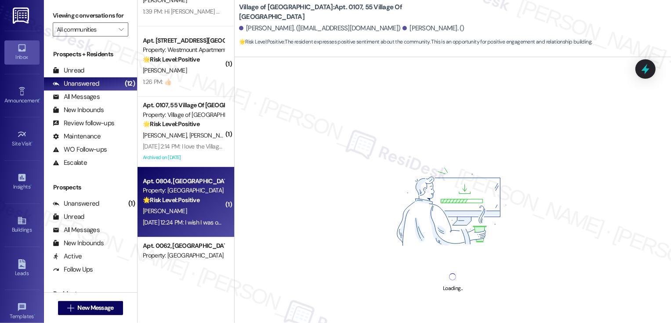
click at [202, 197] on div "🌟 Risk Level: Positive The resident is responding positively to a community eve…" at bounding box center [183, 200] width 81 height 9
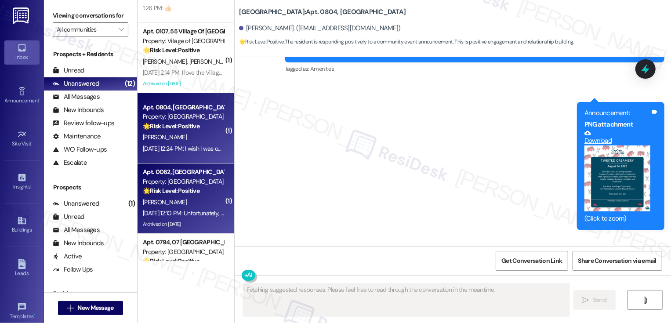
scroll to position [220, 0]
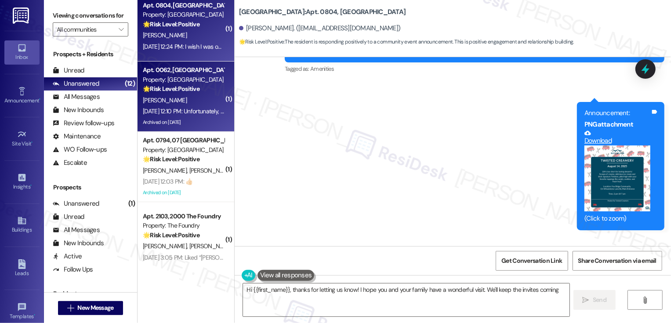
type textarea "Hi {{first_name}}, thanks for letting us know! I hope you and your family have …"
click at [198, 93] on div "🌟 Risk Level: Positive The resident is responding to a community announcement w…" at bounding box center [183, 88] width 81 height 9
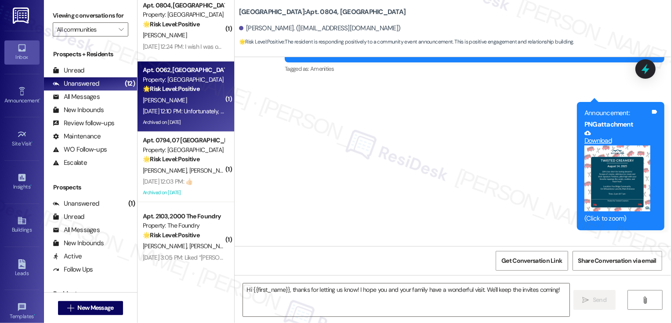
click at [198, 93] on div "🌟 Risk Level: Positive The resident is responding to a community announcement w…" at bounding box center [183, 88] width 81 height 9
type textarea "Fetching suggested responses. Please feel free to read through the conversation…"
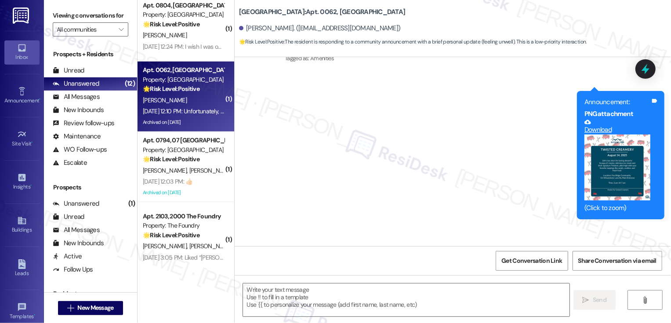
type textarea "Fetching suggested responses. Please feel free to read through the conversation…"
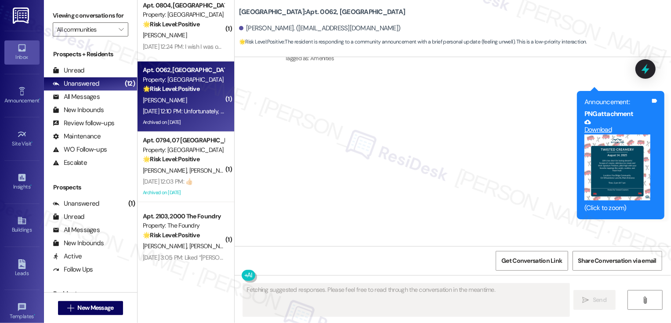
scroll to position [3540, 0]
click at [380, 137] on div "Announcement, sent via SMS [PERSON_NAME] (ResiDesk) [DATE] 12:05 PM Hi [PERSON_…" at bounding box center [453, 106] width 437 height 238
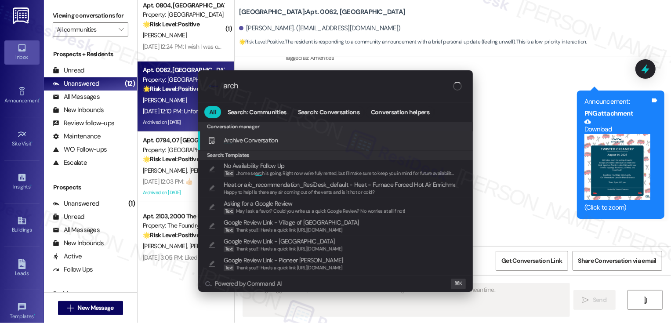
type input "archi"
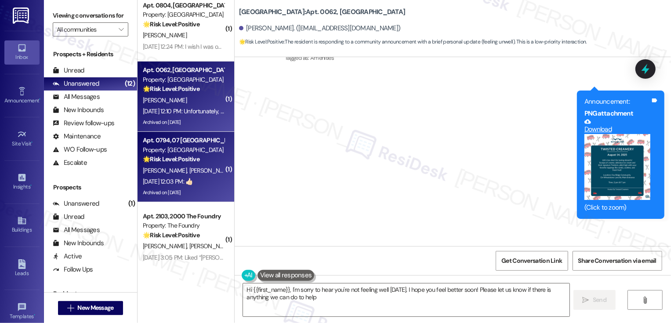
type textarea "Hi {{first_name}}, I'm sorry to hear you're not feeling well [DATE]. I hope you…"
click at [211, 169] on div "[PERSON_NAME] [PERSON_NAME]" at bounding box center [183, 170] width 83 height 11
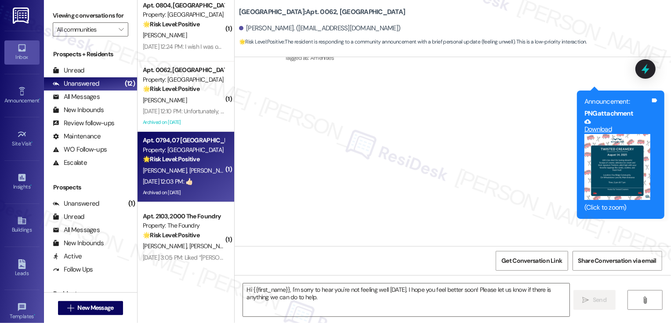
type textarea "Fetching suggested responses. Please feel free to read through the conversation…"
click at [211, 169] on div "[PERSON_NAME] [PERSON_NAME]" at bounding box center [183, 170] width 83 height 11
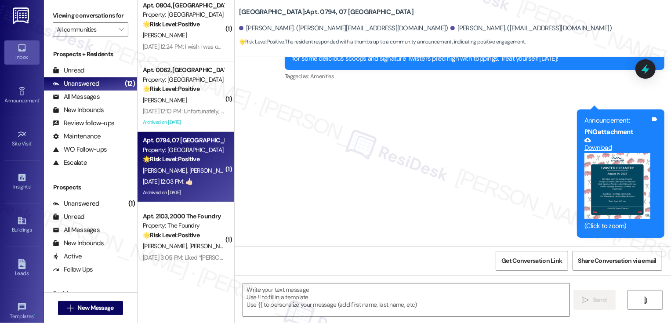
type textarea "Fetching suggested responses. Please feel free to read through the conversation…"
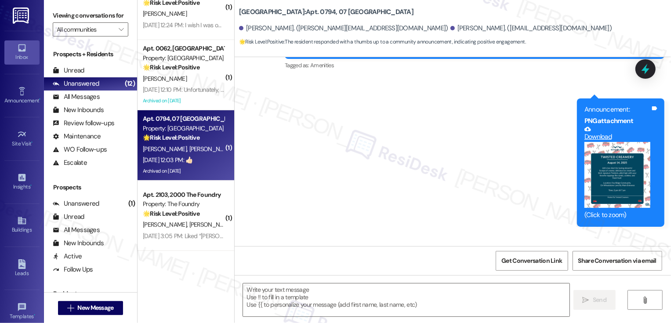
scroll to position [249, 0]
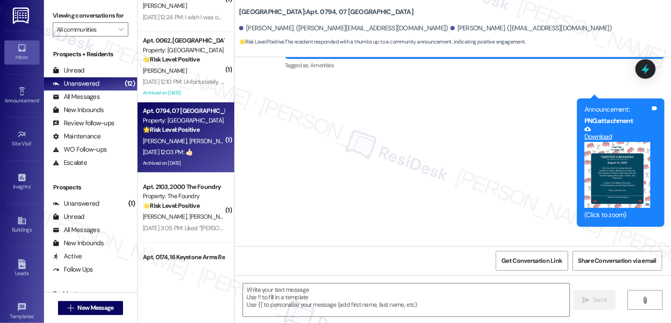
click at [202, 211] on div "Apt. 2103, 2000 The Foundry Property: The Foundry 🌟 Risk Level: Positive The re…" at bounding box center [183, 197] width 83 height 30
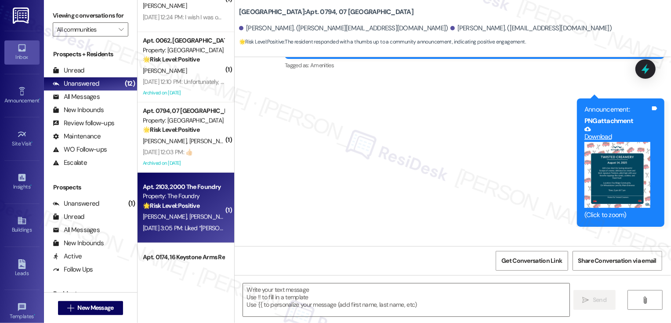
click at [202, 211] on div "Apt. 2103, 2000 The Foundry Property: The Foundry 🌟 Risk Level: Positive The re…" at bounding box center [183, 197] width 83 height 30
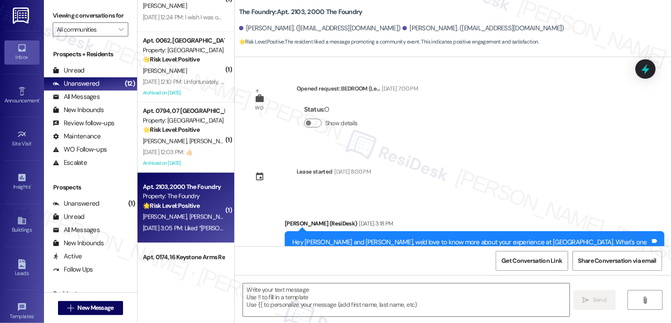
scroll to position [2273, 0]
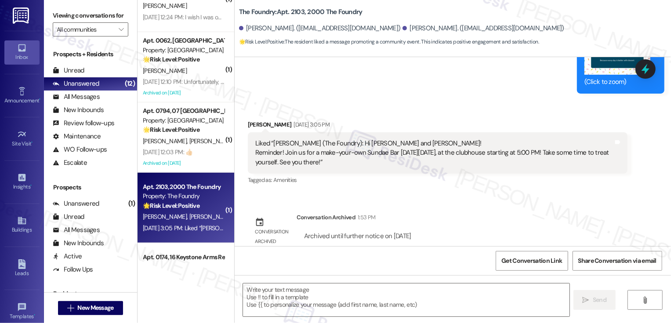
type textarea "Fetching suggested responses. Please feel free to read through the conversation…"
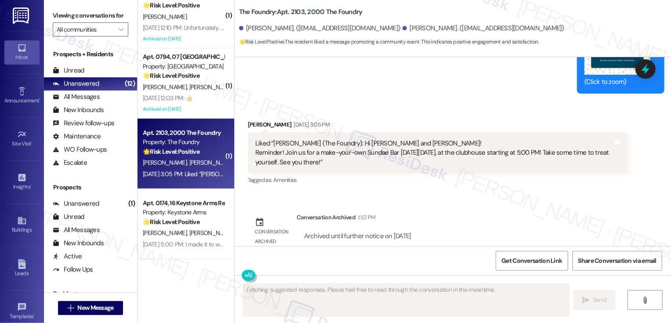
scroll to position [352, 0]
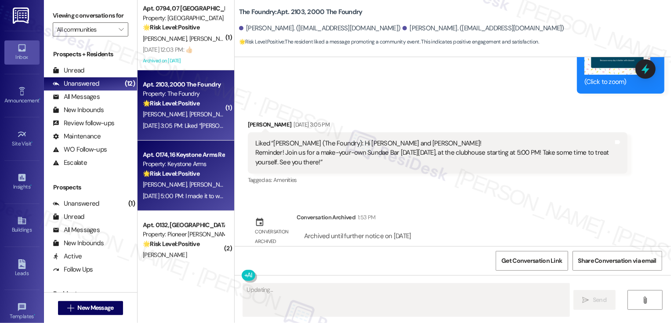
click at [204, 182] on div "[PERSON_NAME] [PERSON_NAME]" at bounding box center [183, 184] width 83 height 11
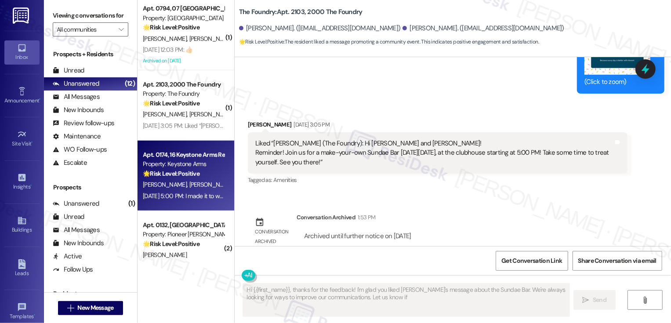
click at [204, 182] on div "[PERSON_NAME] [PERSON_NAME]" at bounding box center [183, 184] width 83 height 11
type textarea "Hi {{first_name}}, thanks for the feedback! I'm glad you liked [PERSON_NAME]'s …"
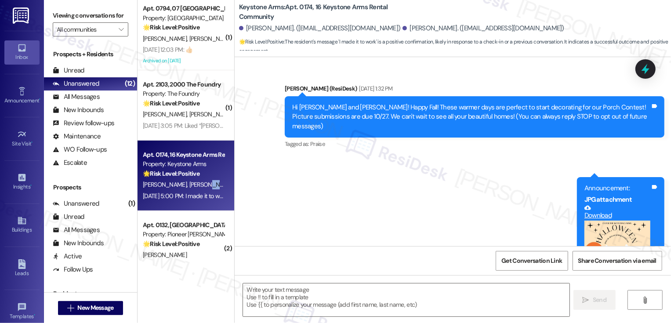
scroll to position [6281, 0]
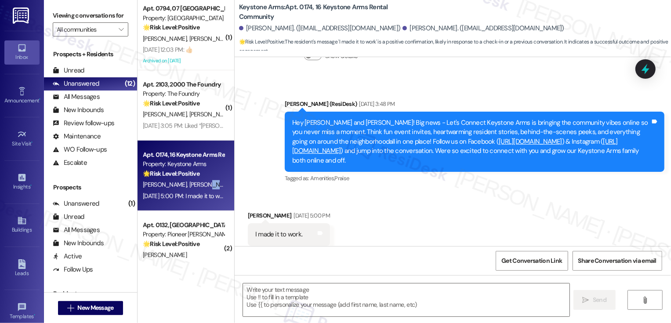
type textarea "Fetching suggested responses. Please feel free to read through the conversation…"
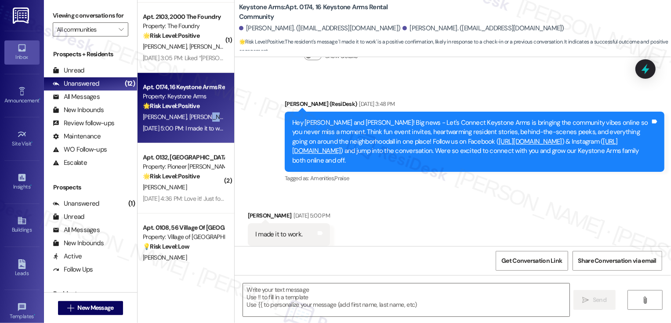
scroll to position [425, 0]
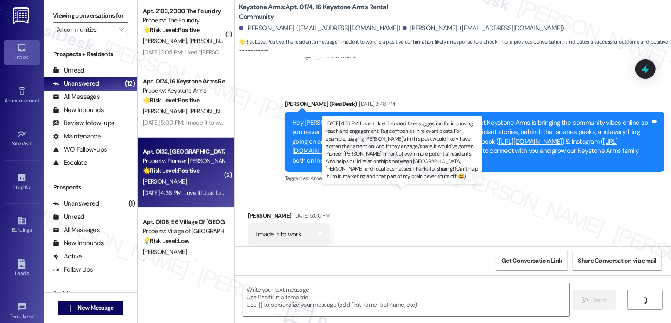
type textarea "Fetching suggested responses. Please feel free to read through the conversation…"
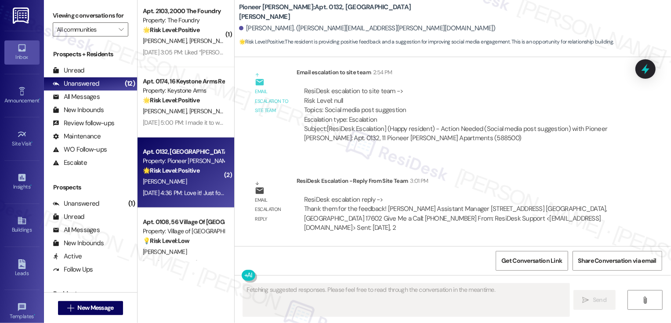
scroll to position [17683, 0]
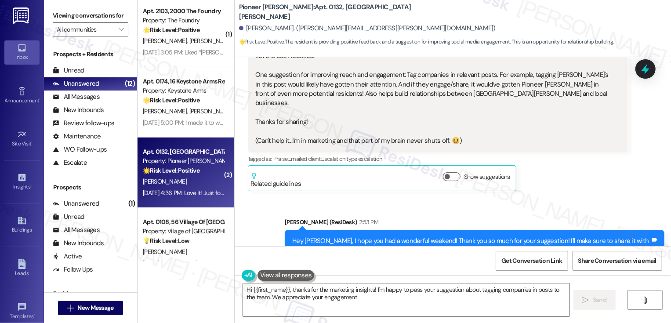
type textarea "Hi {{first_name}}, thanks for the marketing insights! I'm happy to pass your su…"
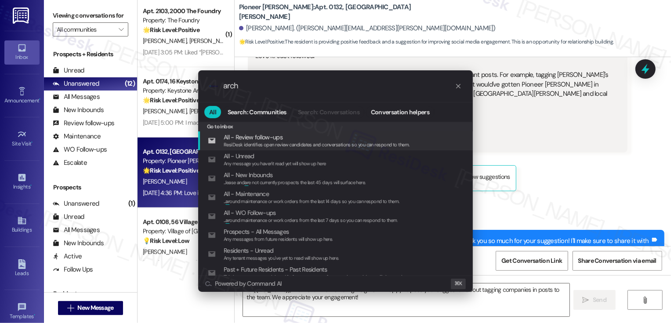
type input "archi"
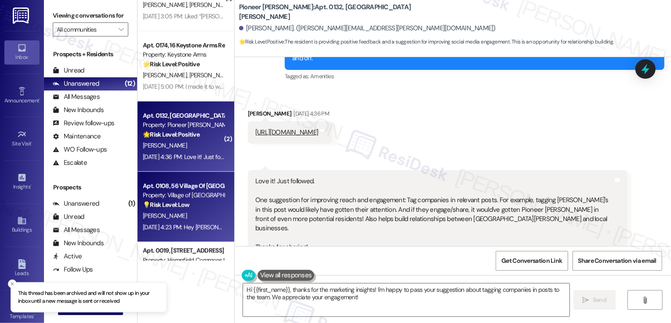
scroll to position [527, 0]
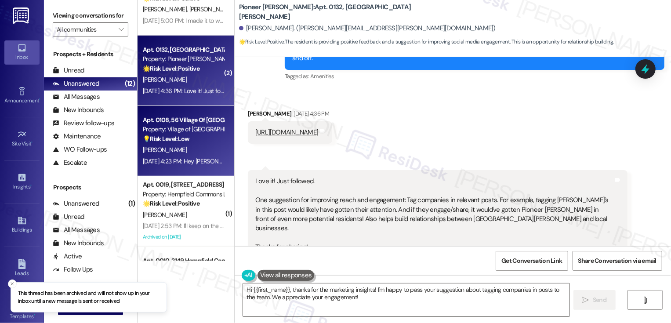
click at [192, 155] on div "[PERSON_NAME]" at bounding box center [183, 150] width 83 height 11
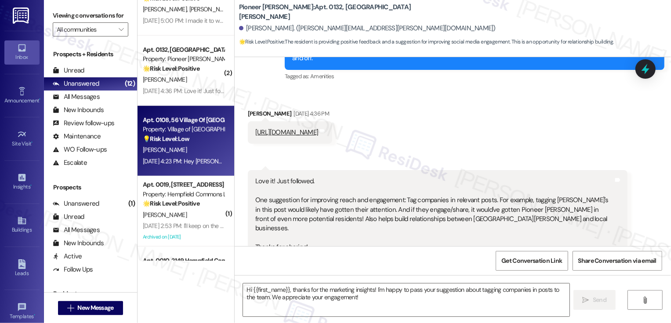
type textarea "Fetching suggested responses. Please feel free to read through the conversation…"
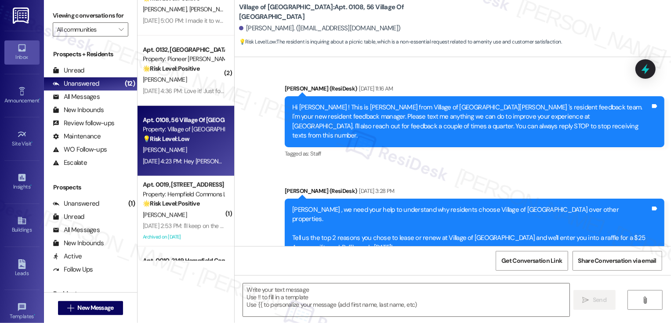
type textarea "Fetching suggested responses. Please feel free to read through the conversation…"
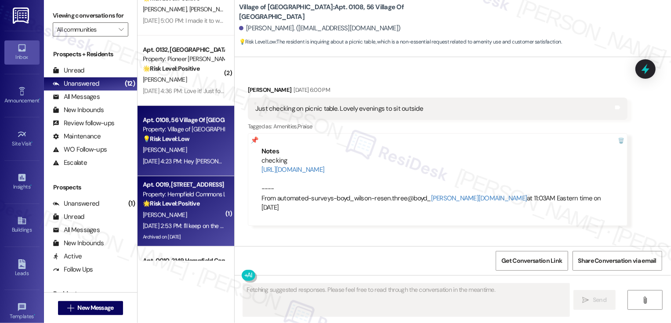
scroll to position [565, 0]
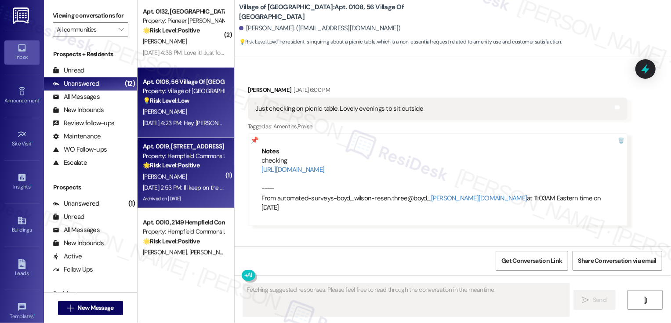
click at [206, 175] on div "[PERSON_NAME]" at bounding box center [183, 176] width 83 height 11
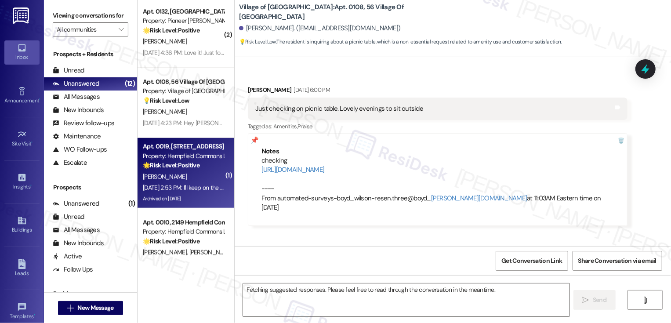
click at [206, 175] on div "[PERSON_NAME]" at bounding box center [183, 176] width 83 height 11
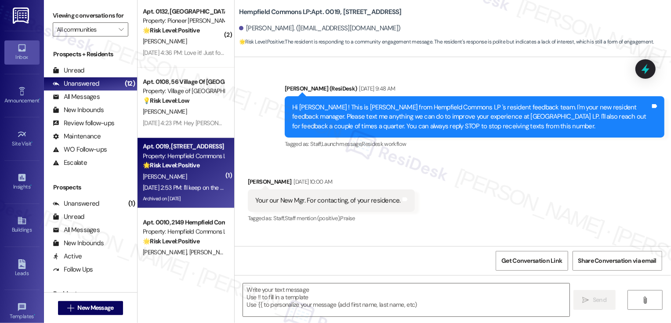
scroll to position [13312, 0]
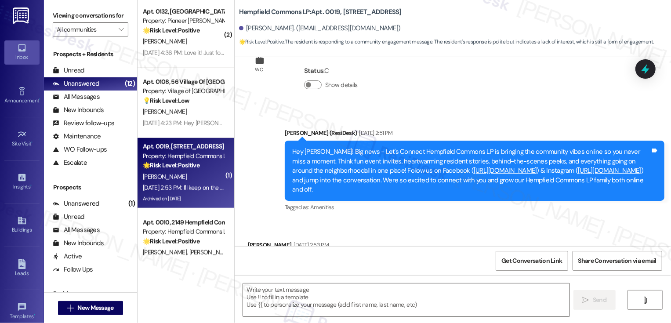
type textarea "Fetching suggested responses. Please feel free to read through the conversation…"
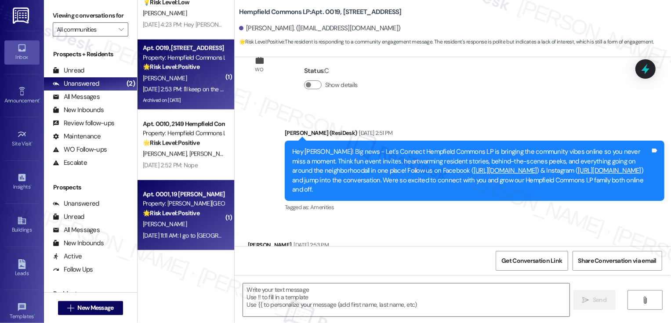
scroll to position [717, 0]
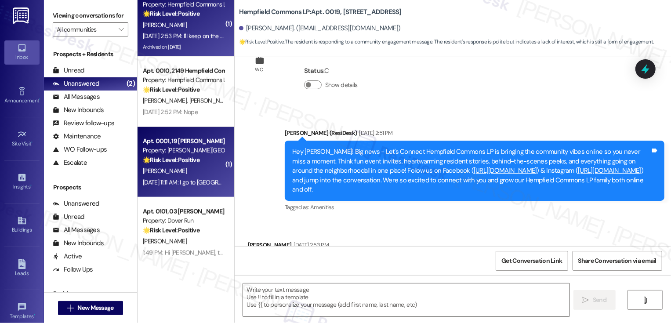
click at [206, 188] on div "Apt. 0001, 19 [PERSON_NAME] Commons Property: [PERSON_NAME] Commons 🌟 Risk Leve…" at bounding box center [186, 162] width 97 height 70
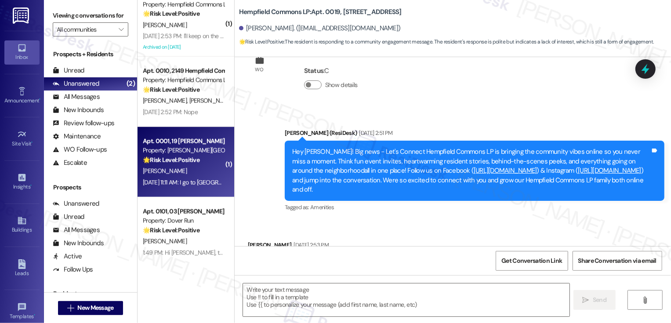
type textarea "Fetching suggested responses. Please feel free to read through the conversation…"
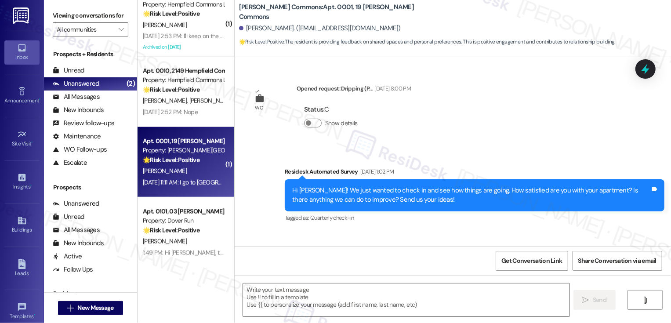
type textarea "Fetching suggested responses. Please feel free to read through the conversation…"
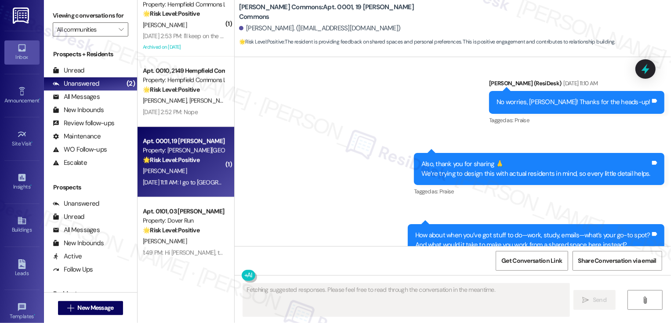
scroll to position [9000, 0]
